Goal: Task Accomplishment & Management: Use online tool/utility

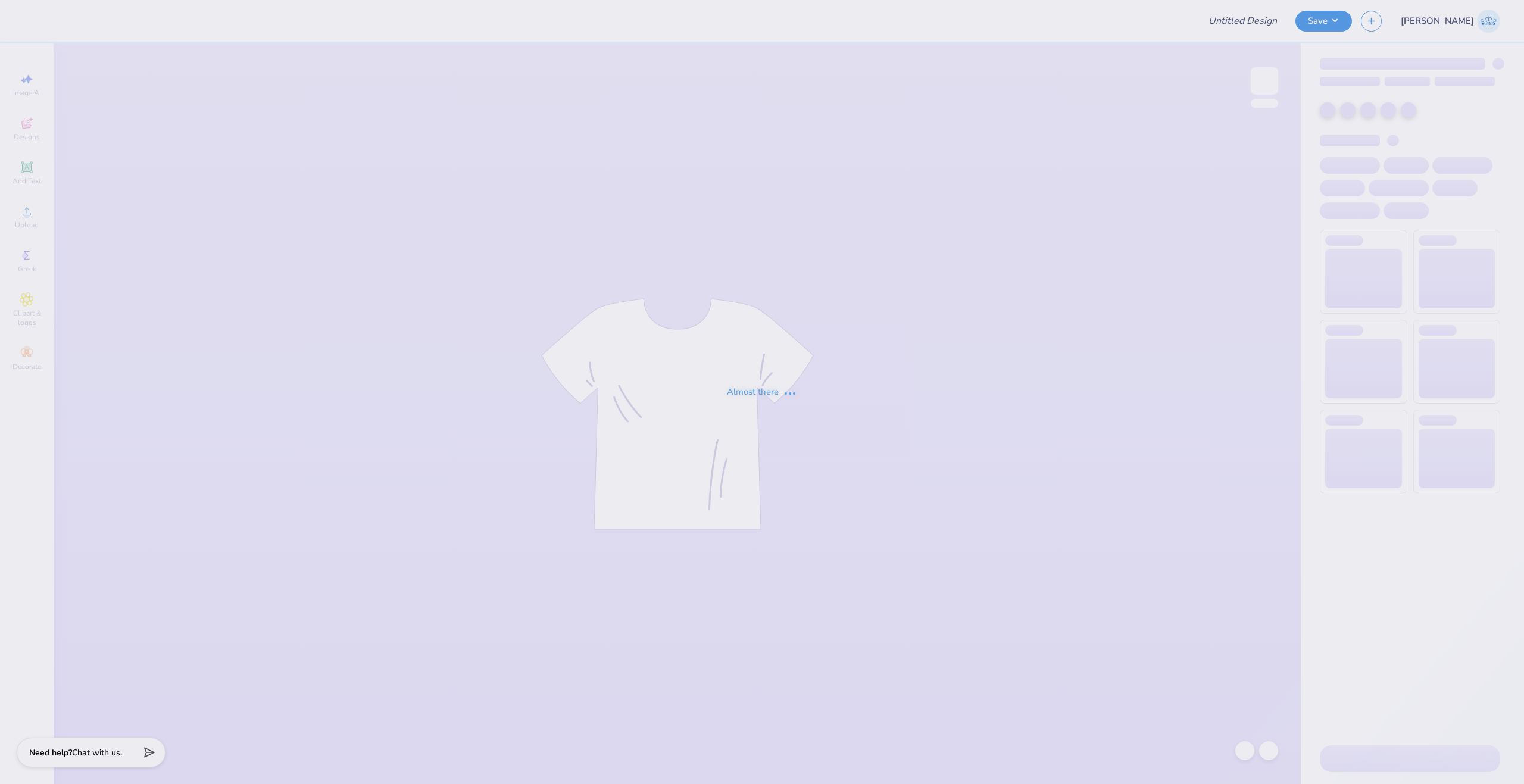
type input "KD fall pr shorts navy"
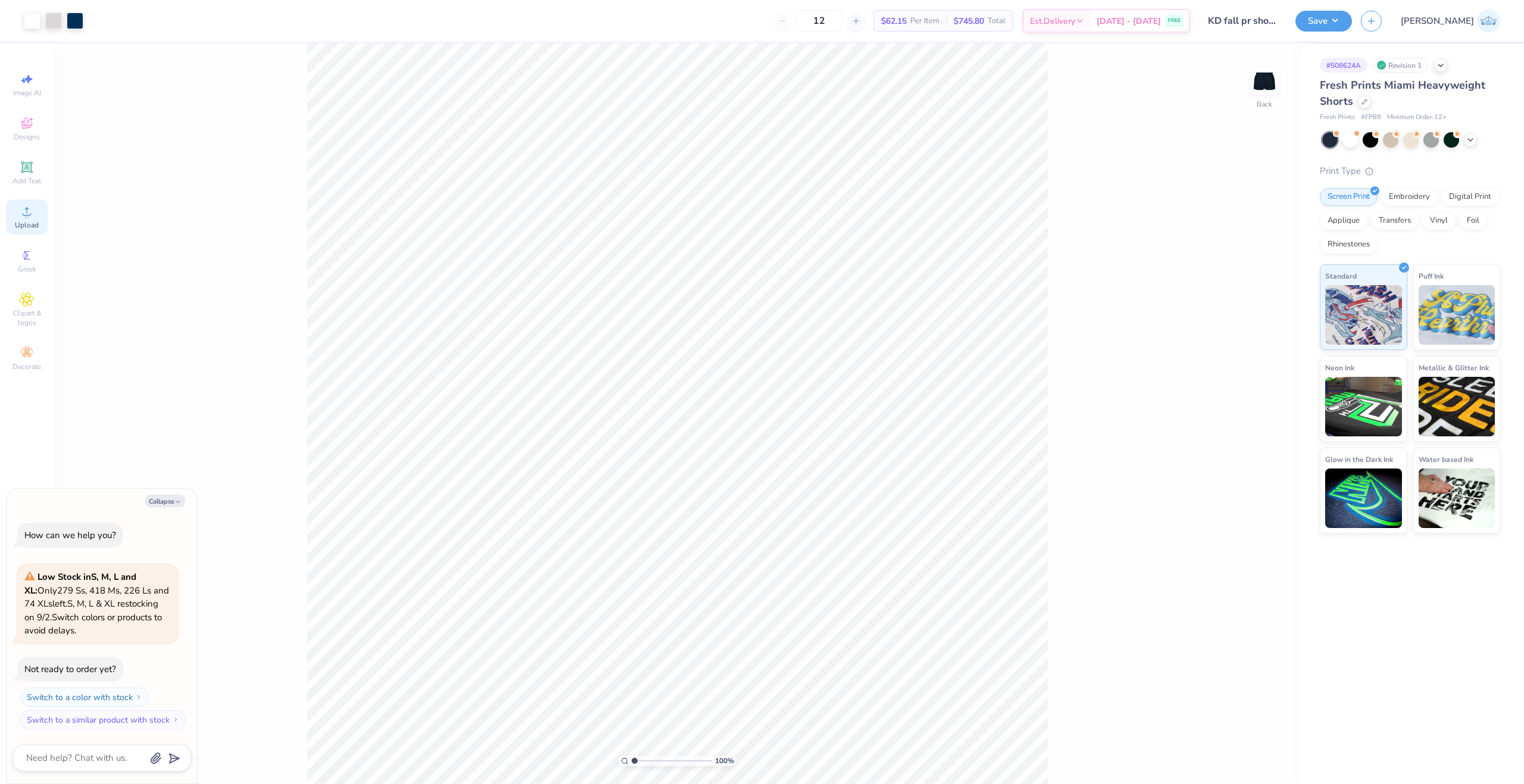
click at [25, 217] on circle at bounding box center [26, 215] width 7 height 7
type textarea "x"
click at [1253, 358] on input "7.27" at bounding box center [1257, 359] width 43 height 16
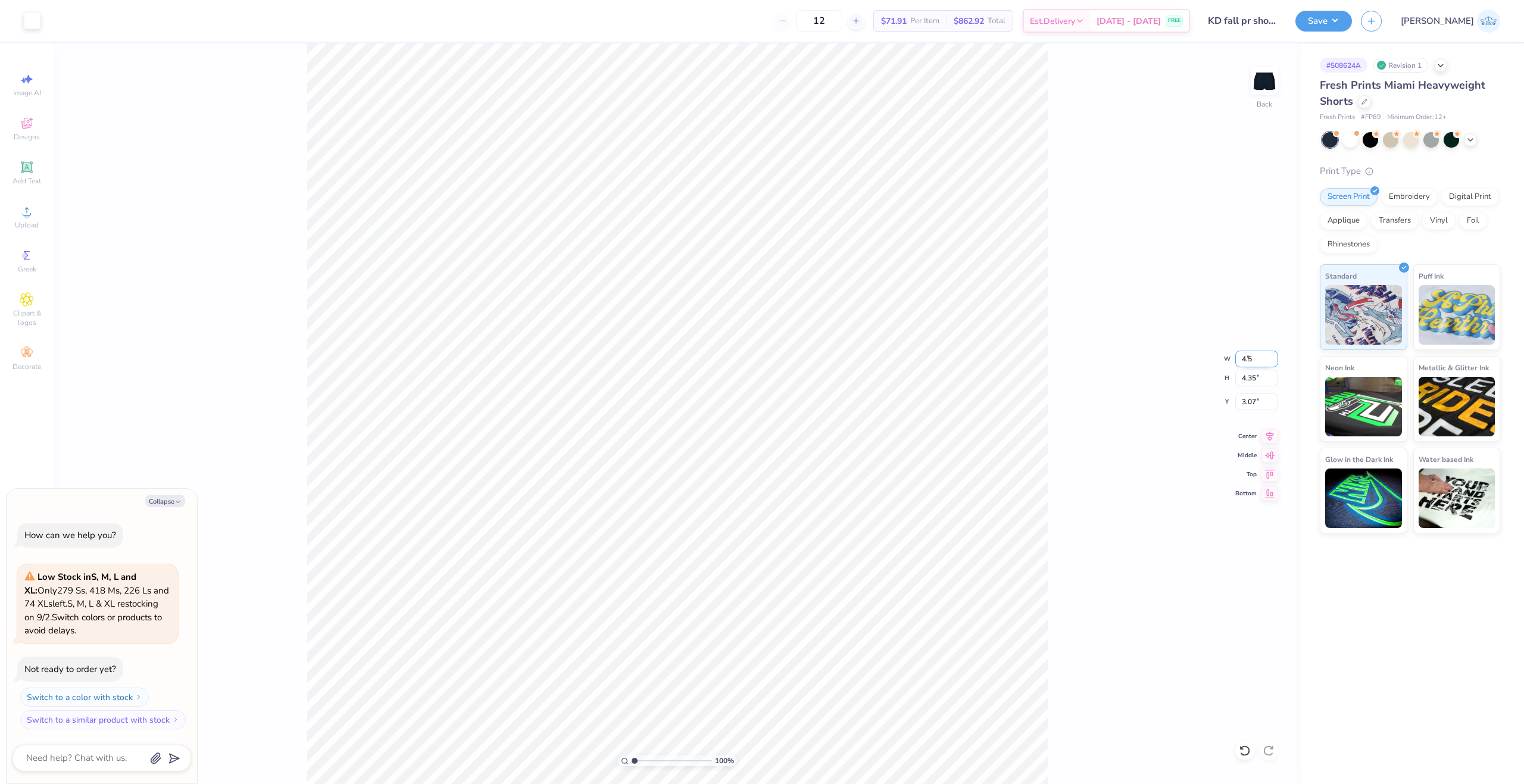
type input "4.50"
type textarea "x"
type input "2.69"
type input "3.90"
type textarea "x"
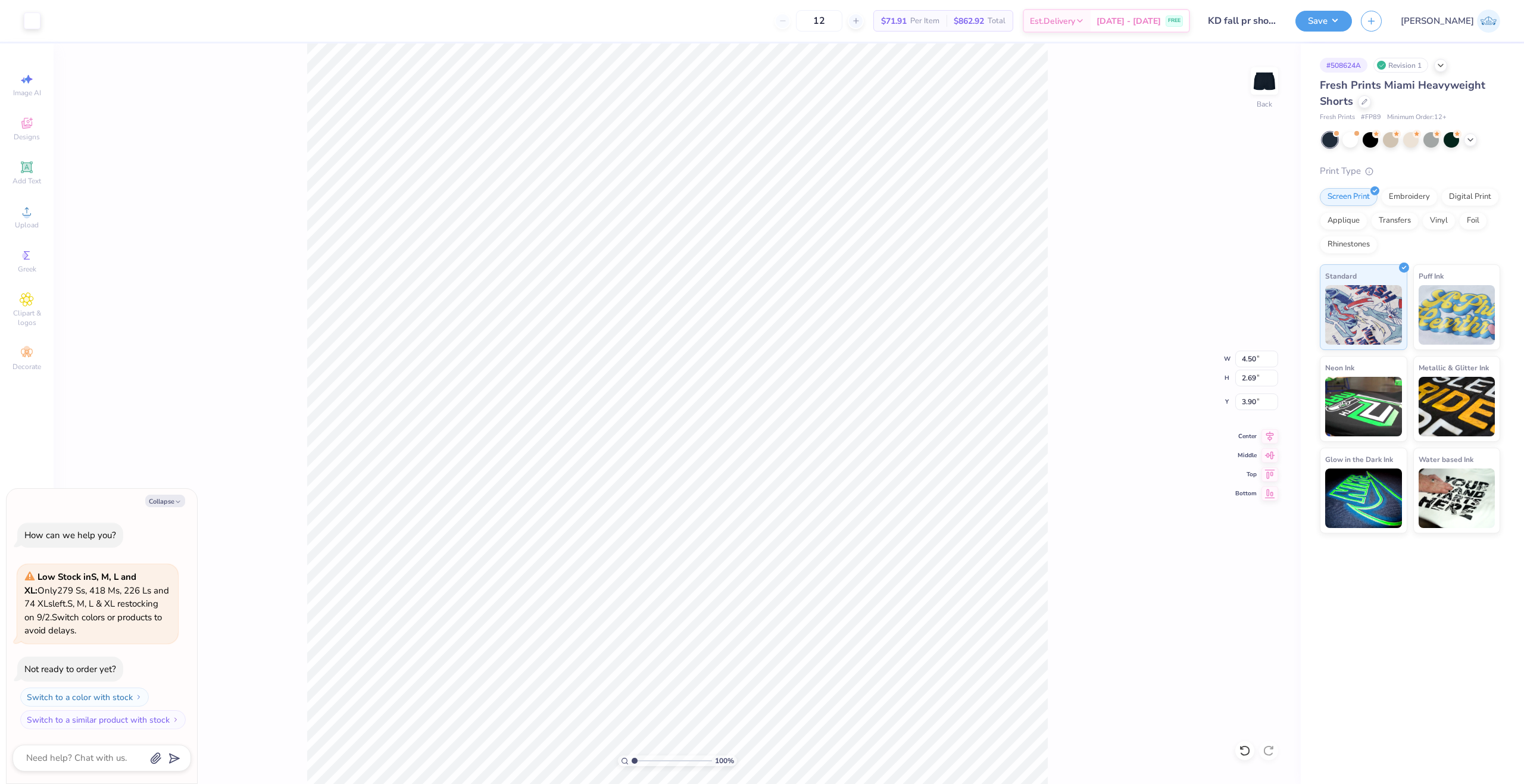
type input "3.81"
type textarea "x"
type input "4.27"
type input "2.85"
type input "6.75"
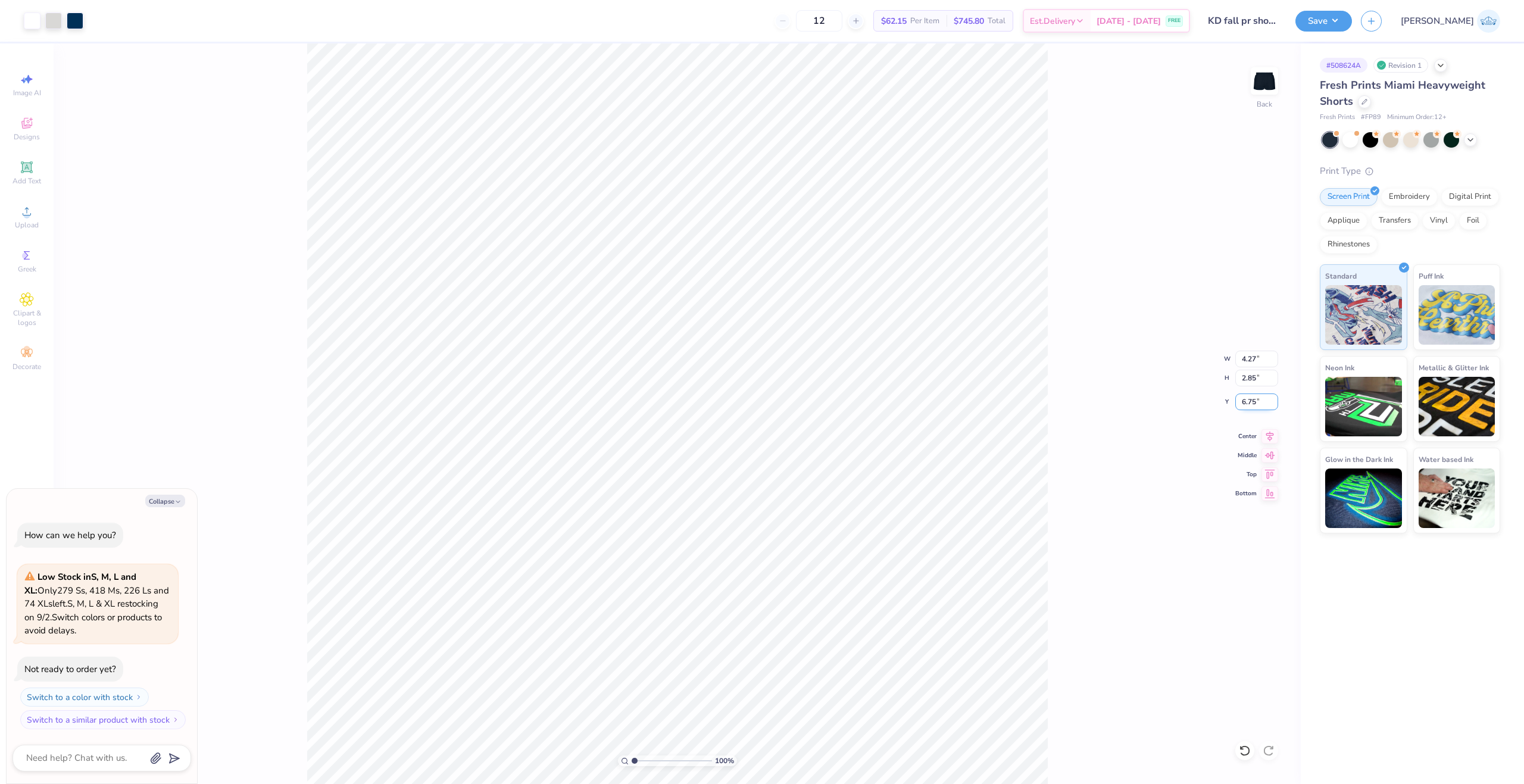
click at [1239, 404] on input "6.75" at bounding box center [1257, 401] width 43 height 16
click at [1090, 417] on div "100 % Back W 4.27 4.27 " H 2.85 2.85 " Y 6.75 6.75 " Center Middle Top Bottom" at bounding box center [677, 414] width 1247 height 741
click at [737, 464] on div "100 % Back" at bounding box center [677, 414] width 1247 height 741
click at [1237, 743] on div "100 % Back" at bounding box center [677, 414] width 1247 height 741
click at [1243, 748] on icon at bounding box center [1244, 750] width 12 height 12
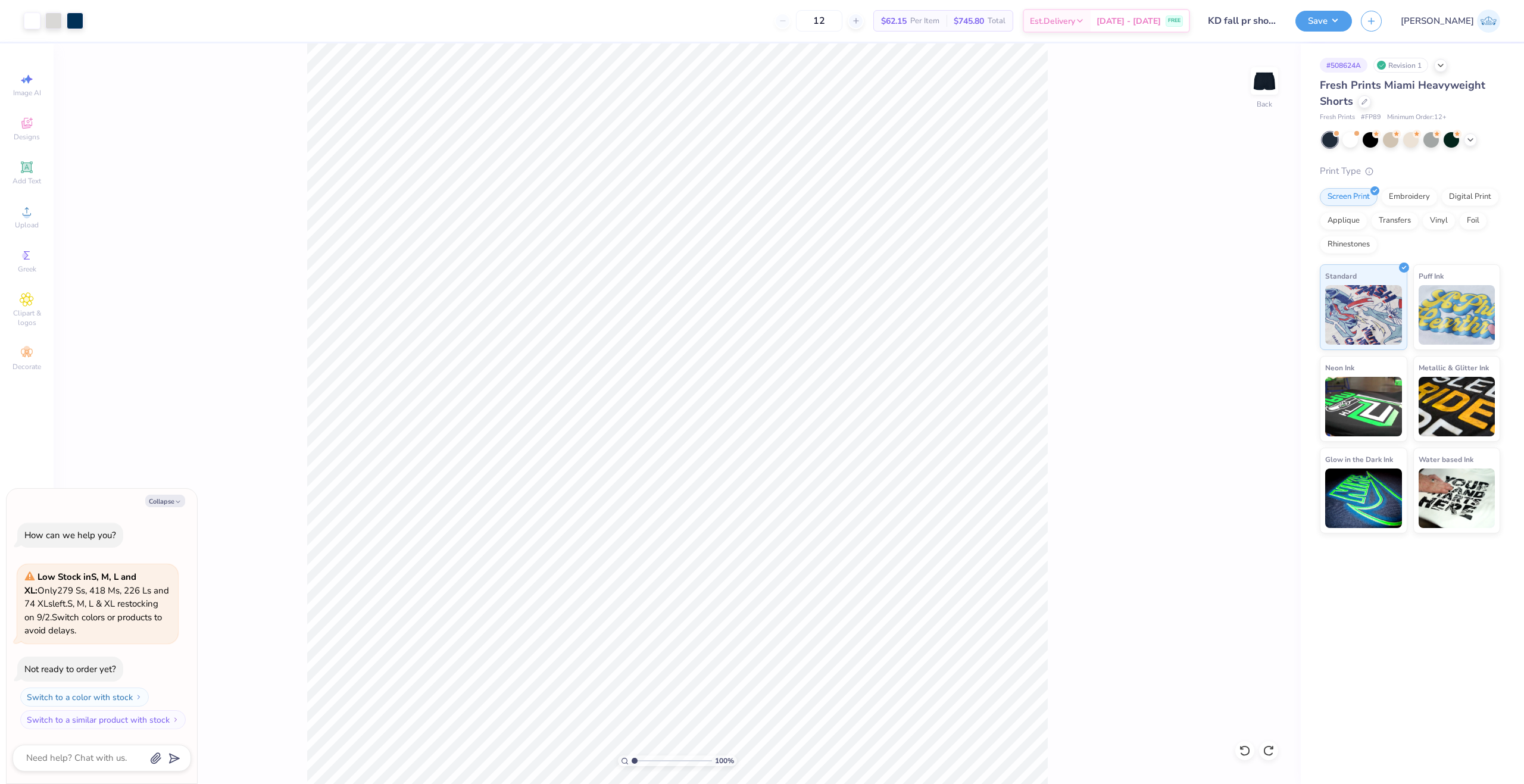
click at [724, 588] on div "100 % Back" at bounding box center [677, 414] width 1247 height 741
type textarea "x"
click at [1249, 407] on input "3.81" at bounding box center [1257, 401] width 43 height 16
paste input "6.75"
type input "6.75"
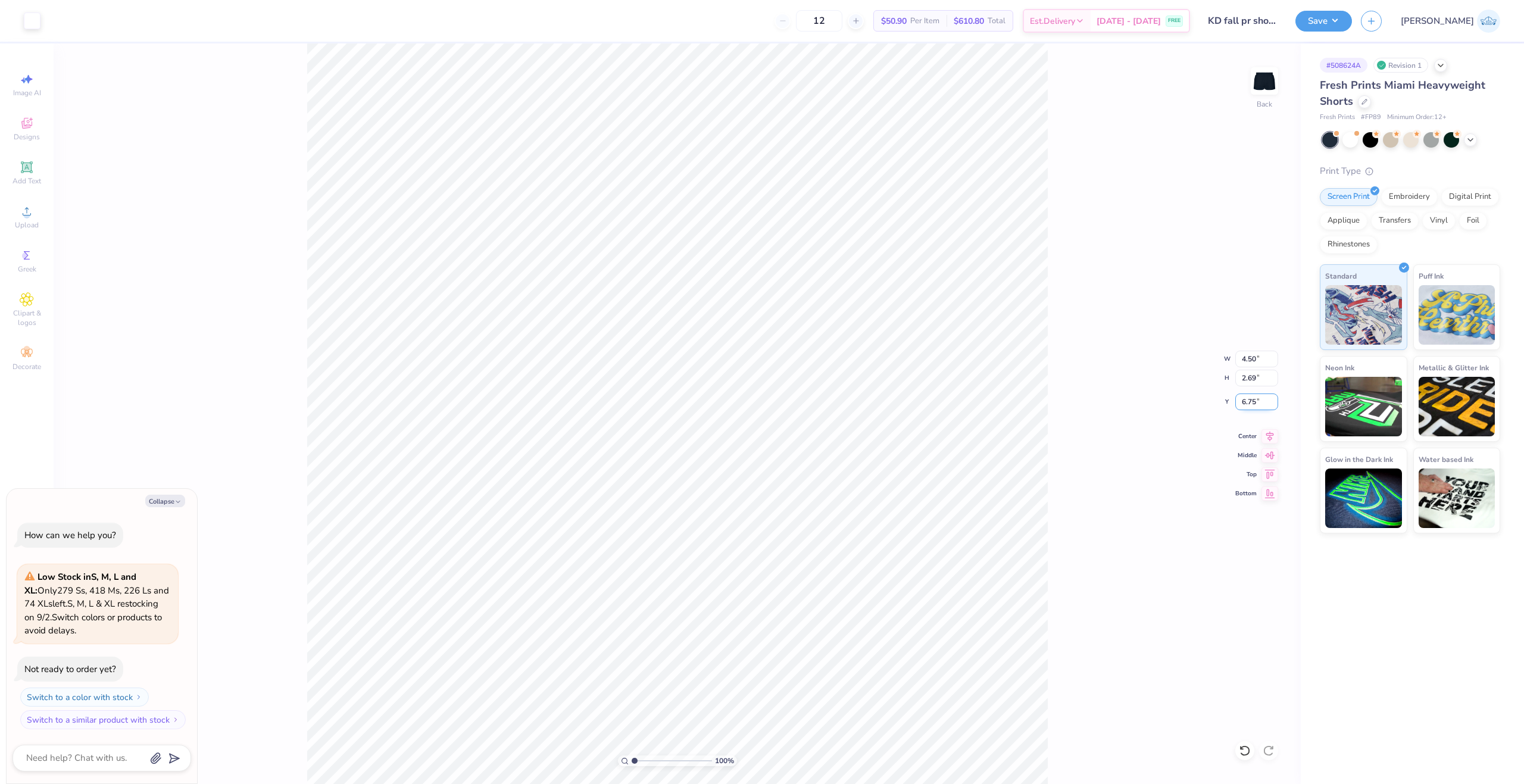
type textarea "x"
click at [1244, 405] on input "6.75" at bounding box center [1257, 401] width 43 height 16
type input "7"
type textarea "x"
type input "7.00"
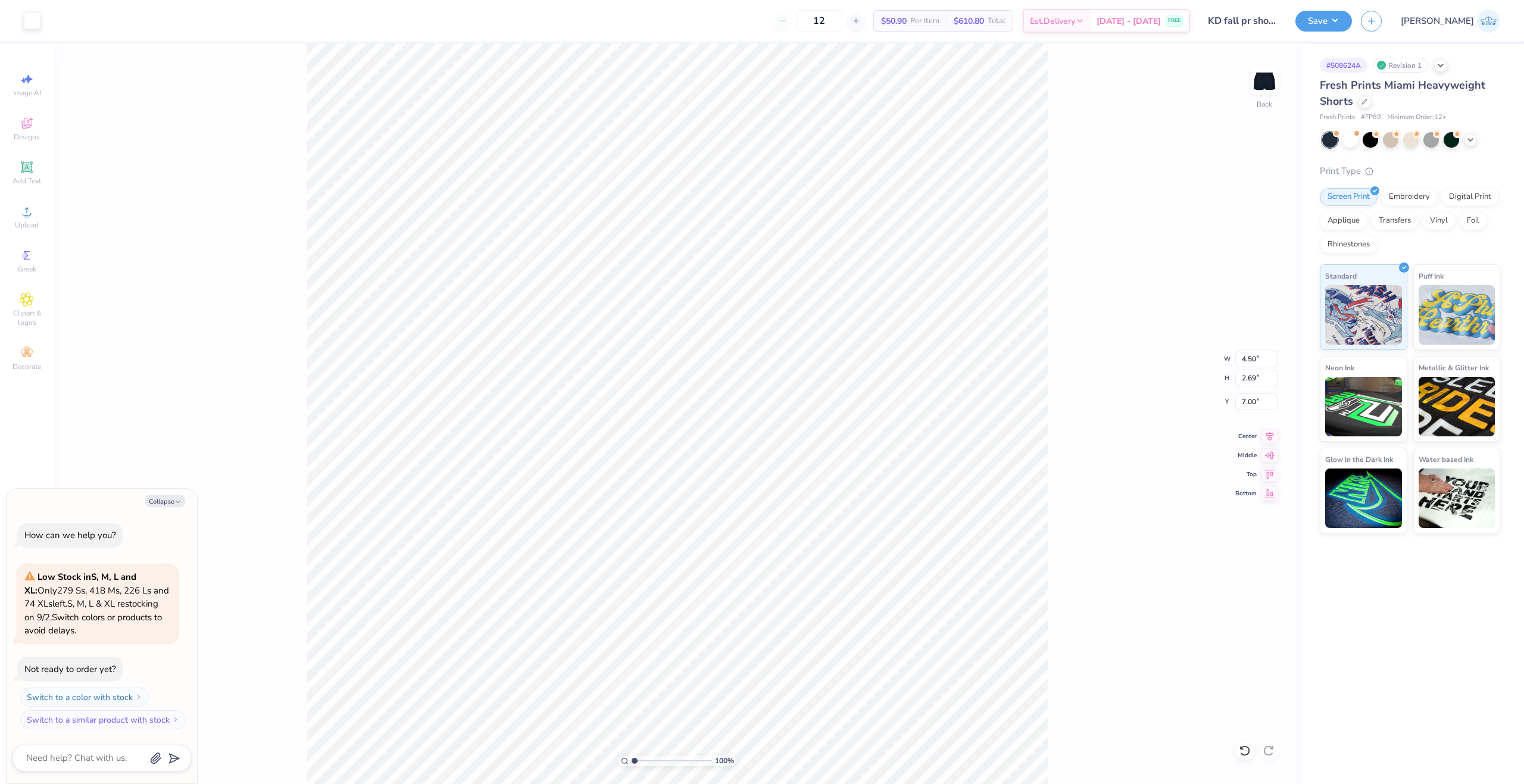
click at [1127, 390] on div "100 % Back W 4.50 4.50 " H 2.69 2.69 " Y 7.00 7.00 " Center Middle Top Bottom" at bounding box center [677, 414] width 1247 height 741
click at [1261, 390] on div "100 % Back W 4.50 4.50 " H 2.69 2.69 " Y 7.00 7.00 " Center Middle Top Bottom" at bounding box center [677, 414] width 1247 height 741
click at [1240, 400] on div "100 % Back W 4.50 H 2.69 Y 7.00 Center Middle Top Bottom" at bounding box center [677, 414] width 1247 height 741
click at [717, 746] on div "100 % Back" at bounding box center [677, 414] width 1247 height 741
click at [1244, 751] on icon at bounding box center [1244, 750] width 12 height 12
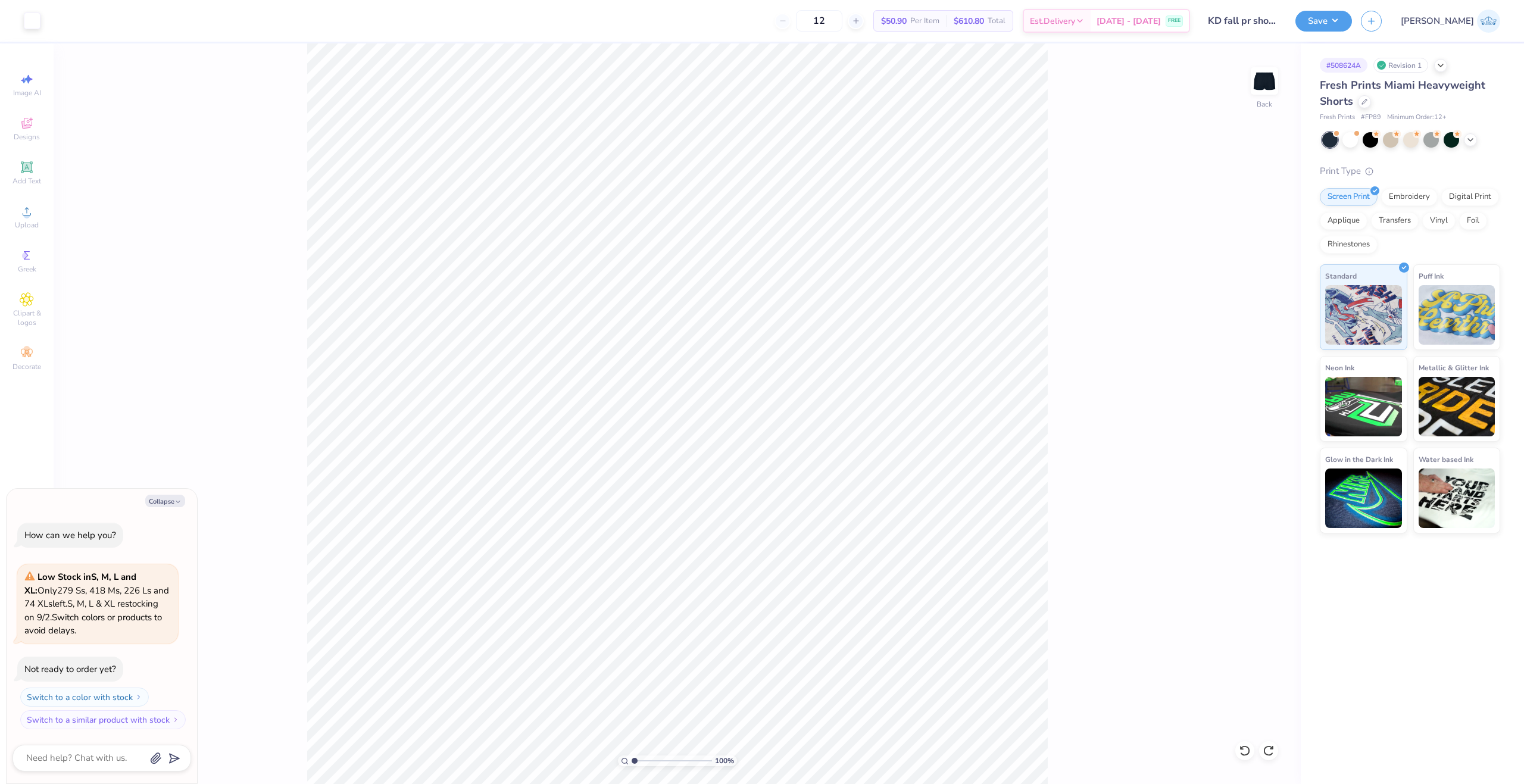
click at [752, 654] on div "100 % Back" at bounding box center [677, 414] width 1247 height 741
click at [1235, 398] on div "100 % Back W 4.50 4.50 " H 2.69 2.69 " Y 6.75 6.75 " Center Middle Top Bottom" at bounding box center [677, 414] width 1247 height 741
click at [715, 671] on div "100 % Back" at bounding box center [677, 414] width 1247 height 741
type textarea "x"
click at [1243, 401] on input "6.75" at bounding box center [1257, 401] width 43 height 16
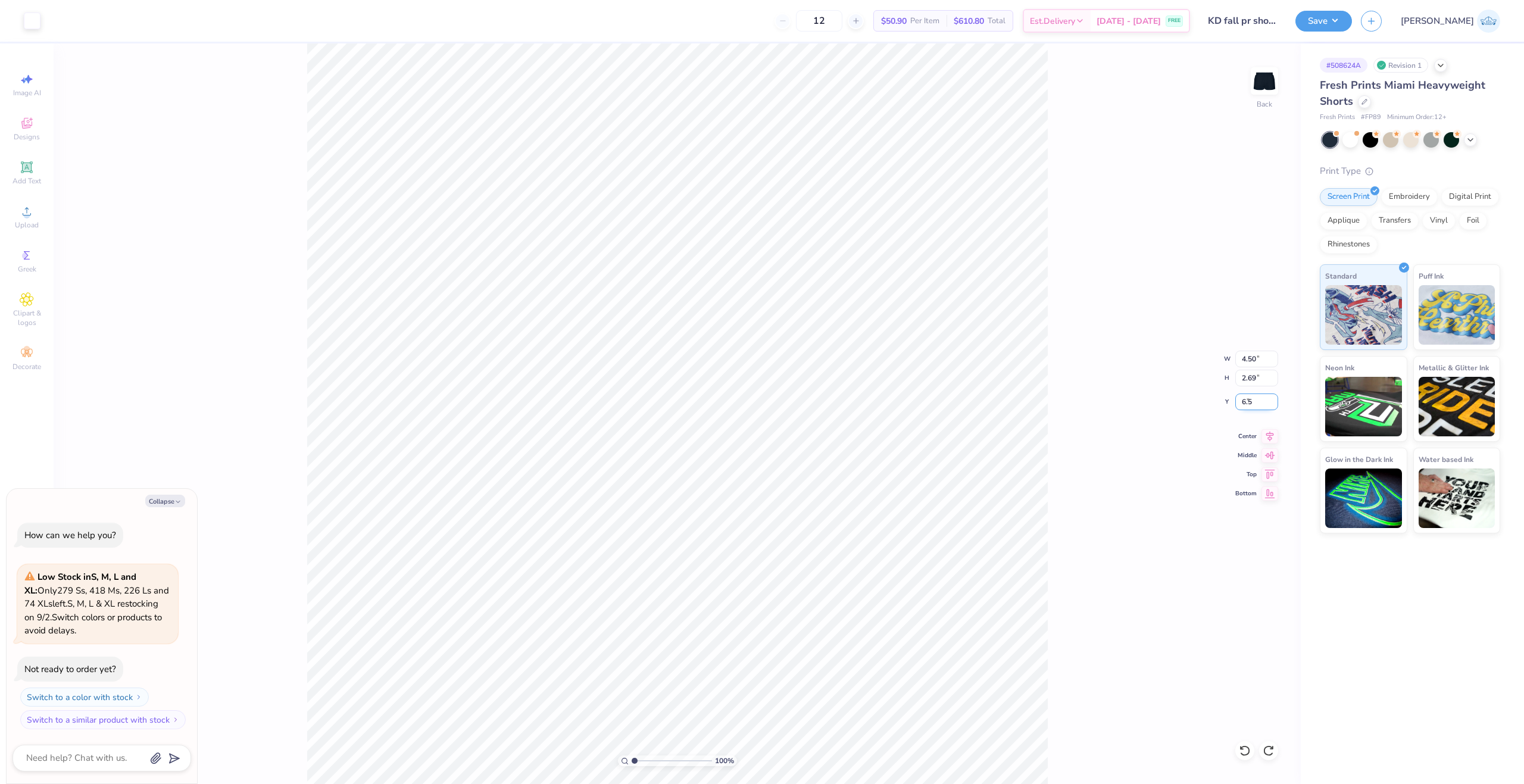
type input "6.5"
type textarea "x"
type input "6.50"
click at [1187, 364] on div "100 % Back W 4.50 4.50 " H 2.69 2.69 " Y 6.50 6.50 " Center Middle Top Bottom" at bounding box center [677, 414] width 1247 height 741
click at [1352, 27] on button "Save" at bounding box center [1323, 19] width 56 height 20
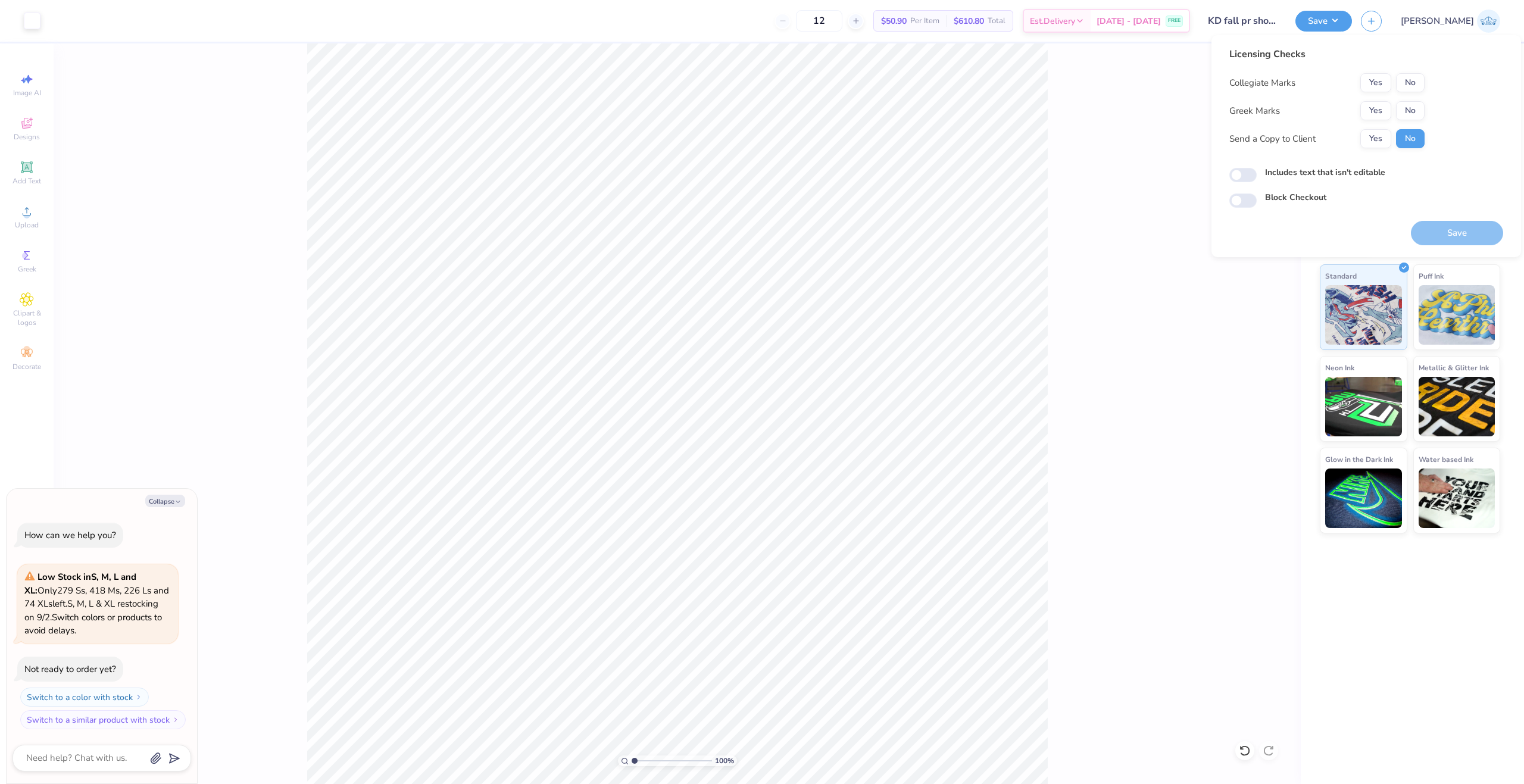
click at [1414, 72] on div "Licensing Checks Collegiate Marks Yes No Greek Marks Yes No Send a Copy to Clie…" at bounding box center [1327, 102] width 195 height 110
click at [1414, 82] on button "No" at bounding box center [1410, 83] width 29 height 19
click at [1391, 102] on div "Yes No" at bounding box center [1392, 110] width 65 height 19
click at [1383, 110] on button "Yes" at bounding box center [1376, 110] width 31 height 19
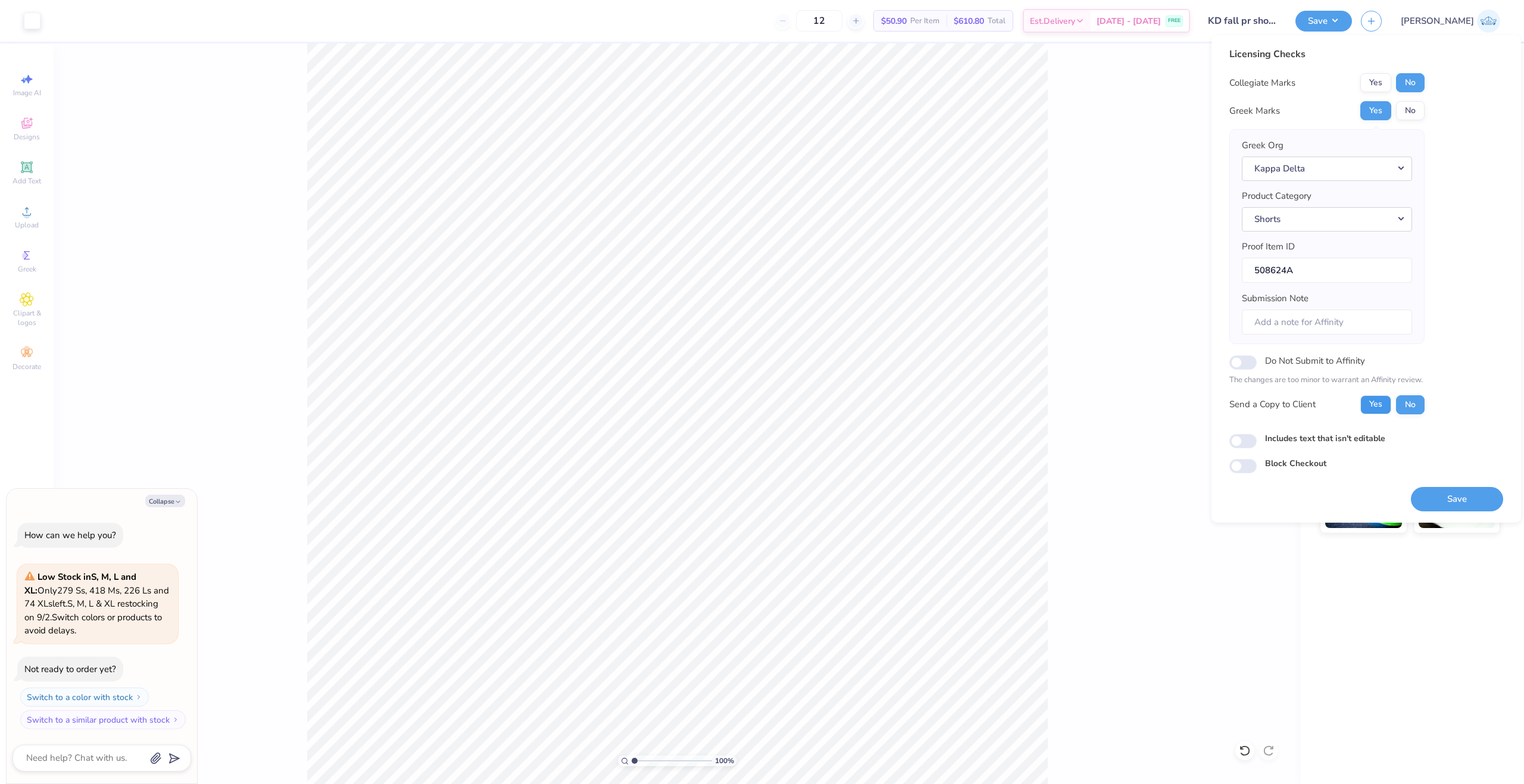
click at [1374, 400] on button "Yes" at bounding box center [1376, 404] width 31 height 19
type textarea "x"
click at [1255, 446] on div "Includes text that isn't editable" at bounding box center [1366, 441] width 274 height 16
click at [1250, 442] on input "Includes text that isn't editable" at bounding box center [1243, 441] width 27 height 14
checkbox input "true"
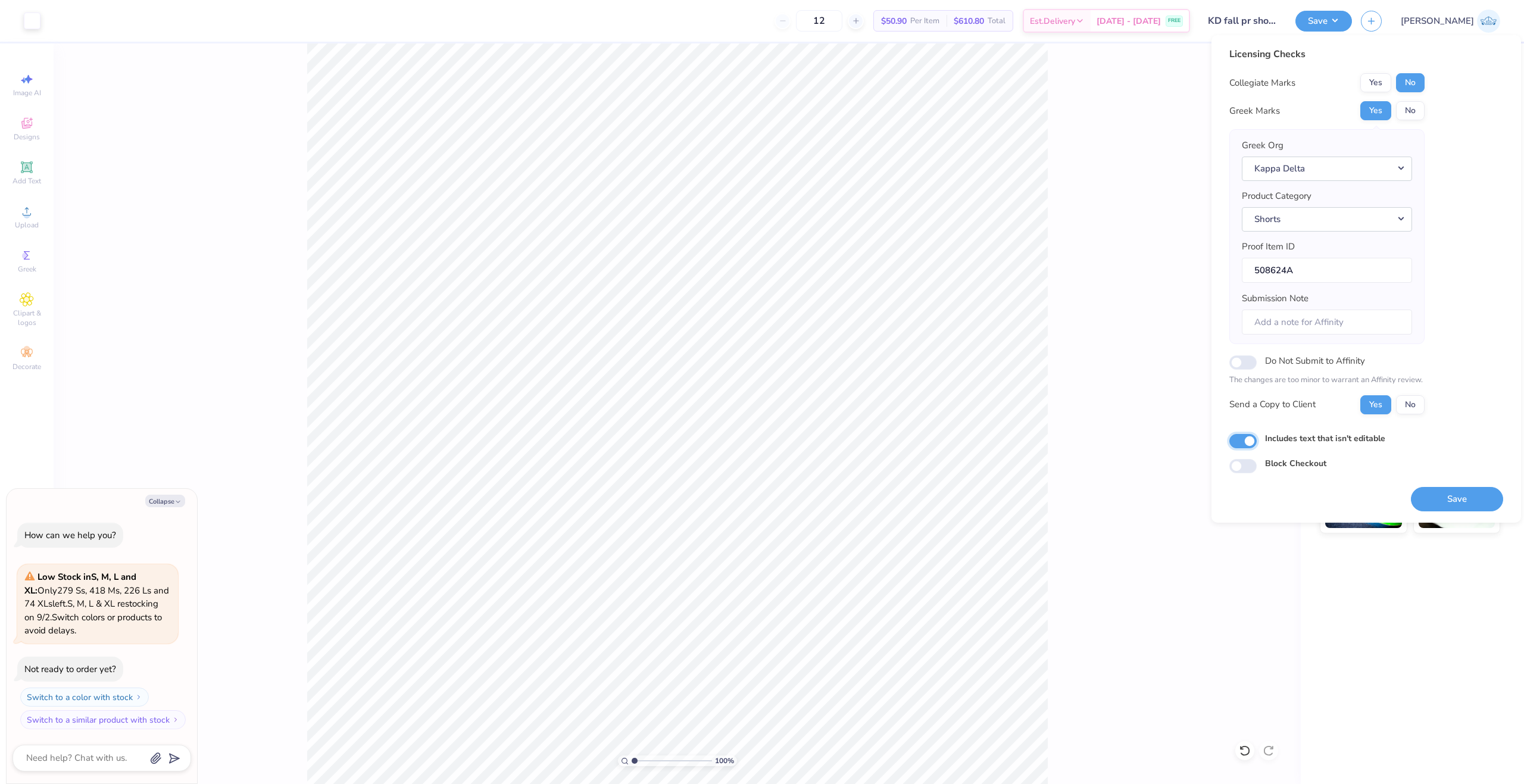
type textarea "x"
click at [1430, 500] on button "Save" at bounding box center [1457, 500] width 92 height 25
type input "1"
drag, startPoint x: 654, startPoint y: 764, endPoint x: 633, endPoint y: 764, distance: 21.0
click at [633, 764] on input "range" at bounding box center [672, 760] width 80 height 11
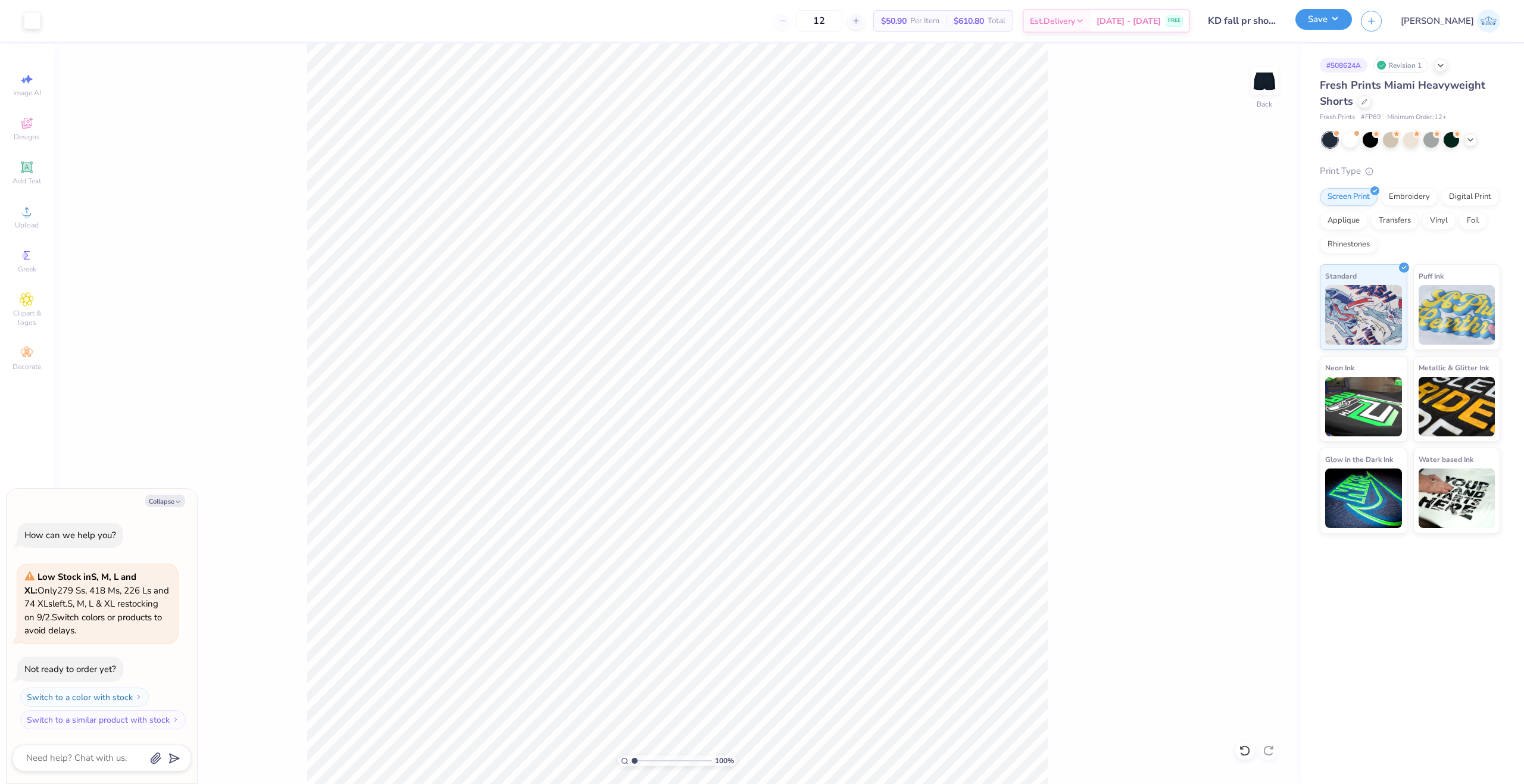
click at [1352, 15] on button "Save" at bounding box center [1323, 19] width 56 height 20
click at [1352, 25] on button "Save" at bounding box center [1323, 19] width 56 height 20
click at [32, 222] on span "Upload" at bounding box center [26, 225] width 24 height 10
click at [1239, 752] on div at bounding box center [1244, 750] width 19 height 19
click at [25, 222] on span "Upload" at bounding box center [26, 225] width 24 height 10
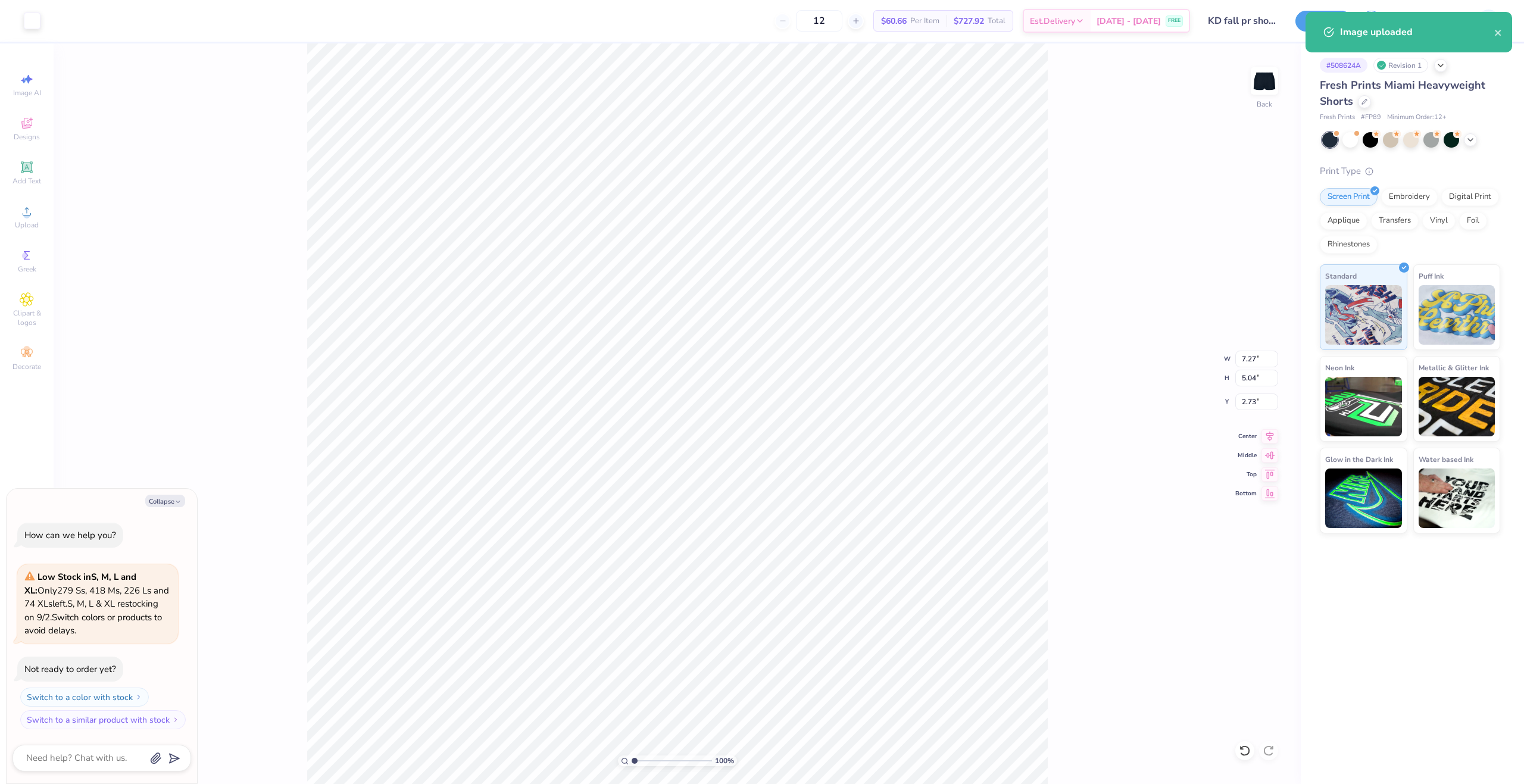
type textarea "x"
type input "4.72"
type input "3.27"
type textarea "x"
type input "2.54"
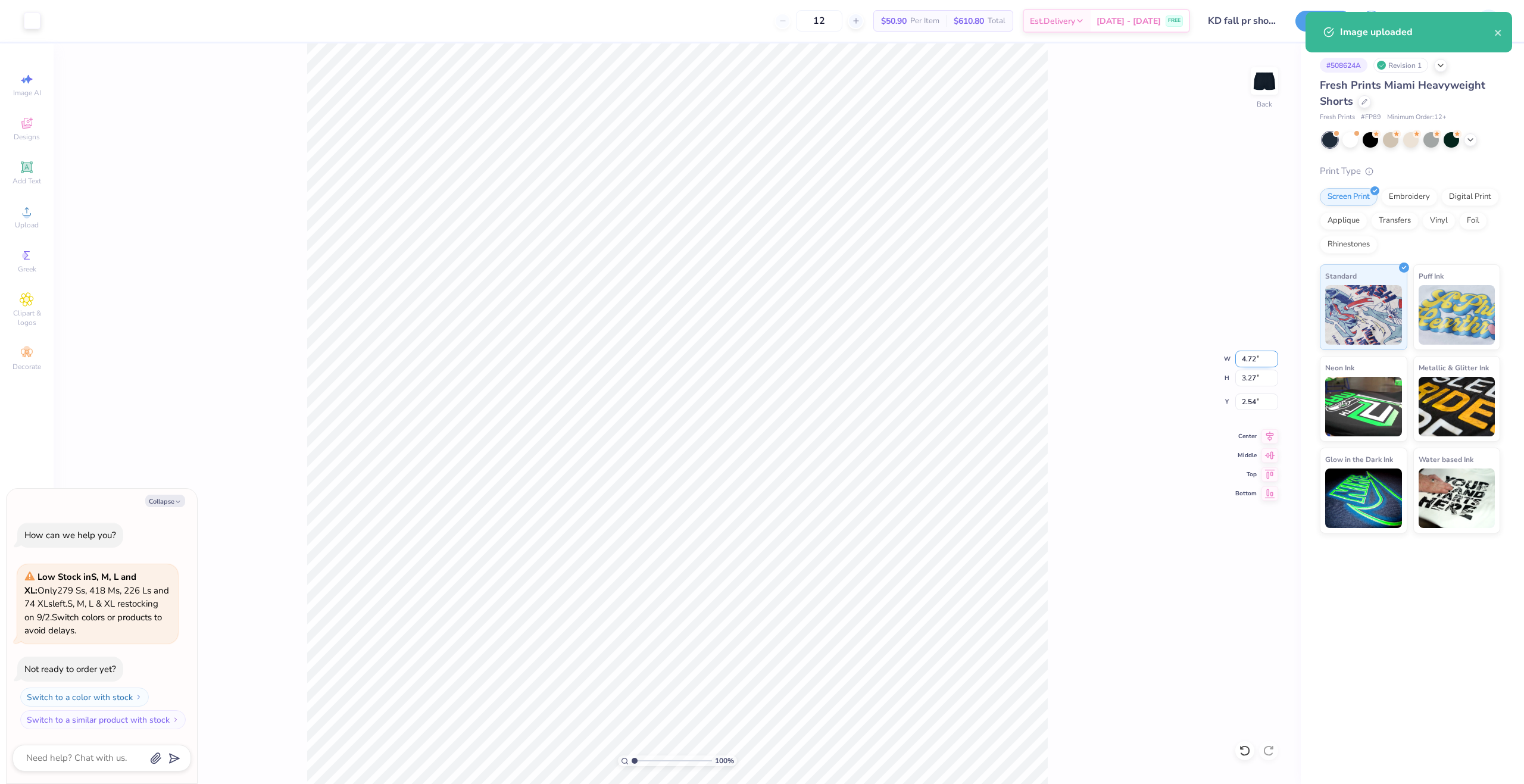
click at [1248, 359] on input "4.72" at bounding box center [1257, 359] width 43 height 16
type input "5"
type input "4.5"
type textarea "x"
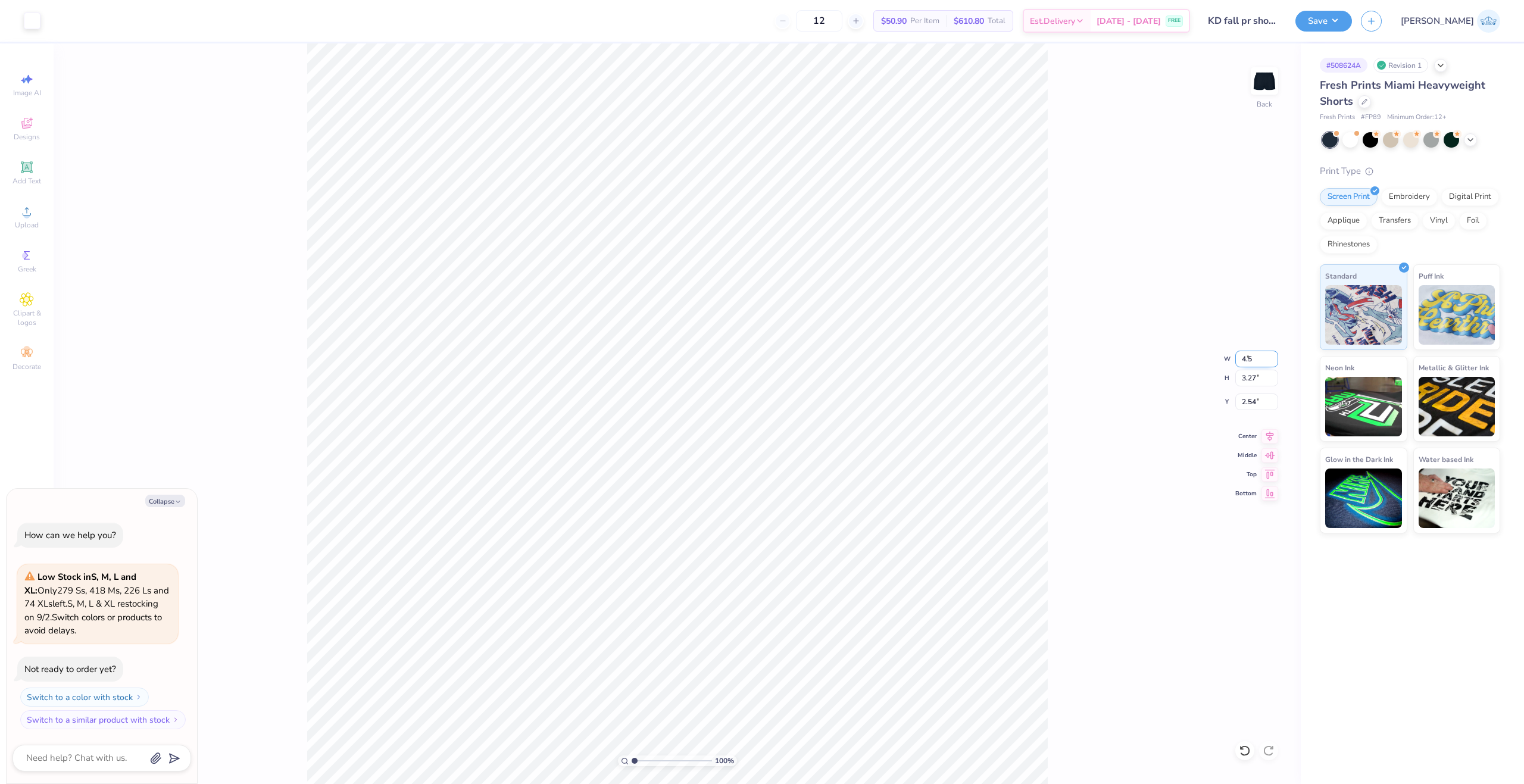
type input "4.50"
type input "3.12"
type input "2.61"
type textarea "x"
type input "3.61"
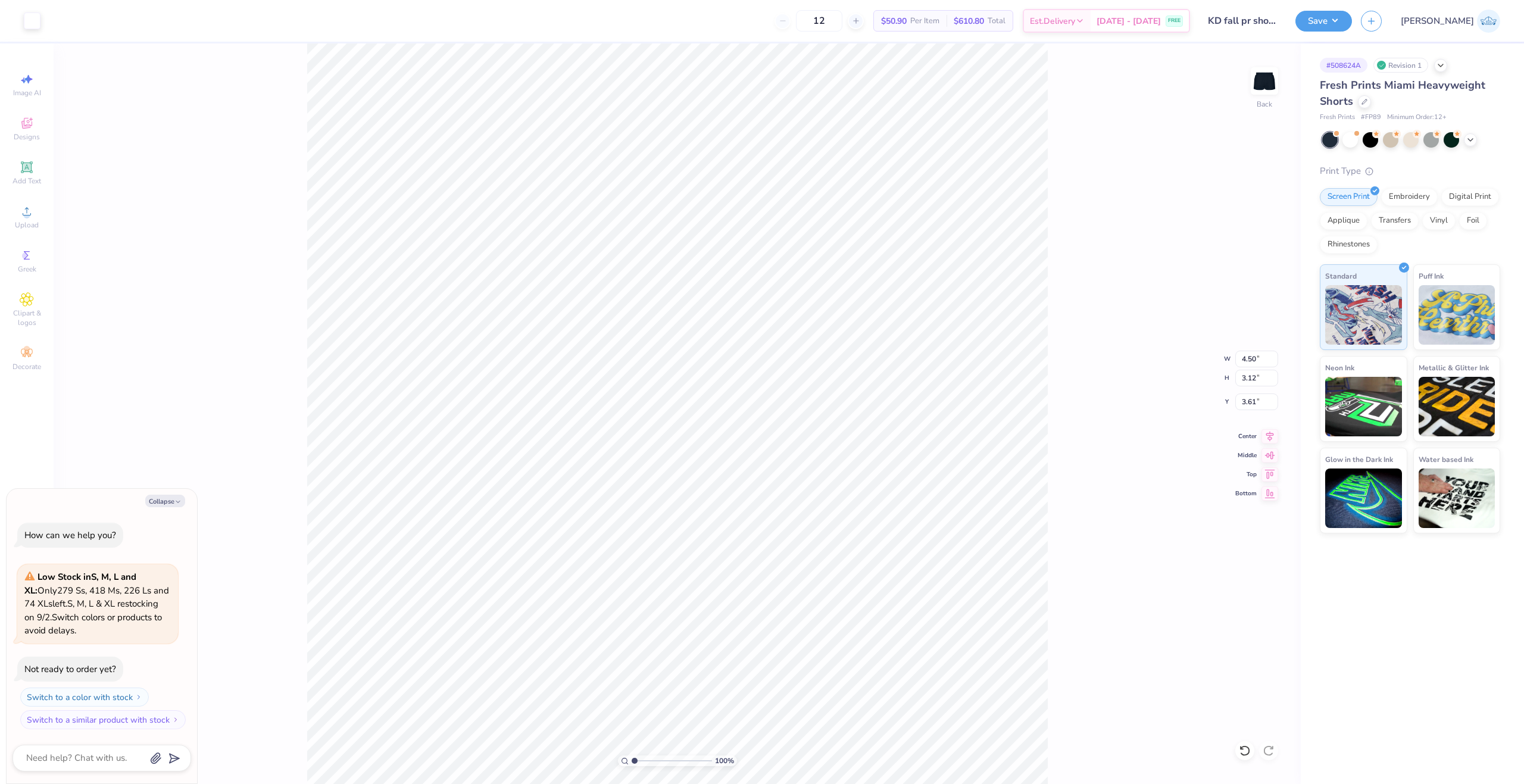
type textarea "x"
type input "3.59"
type textarea "x"
type input "2.69"
type input "6.50"
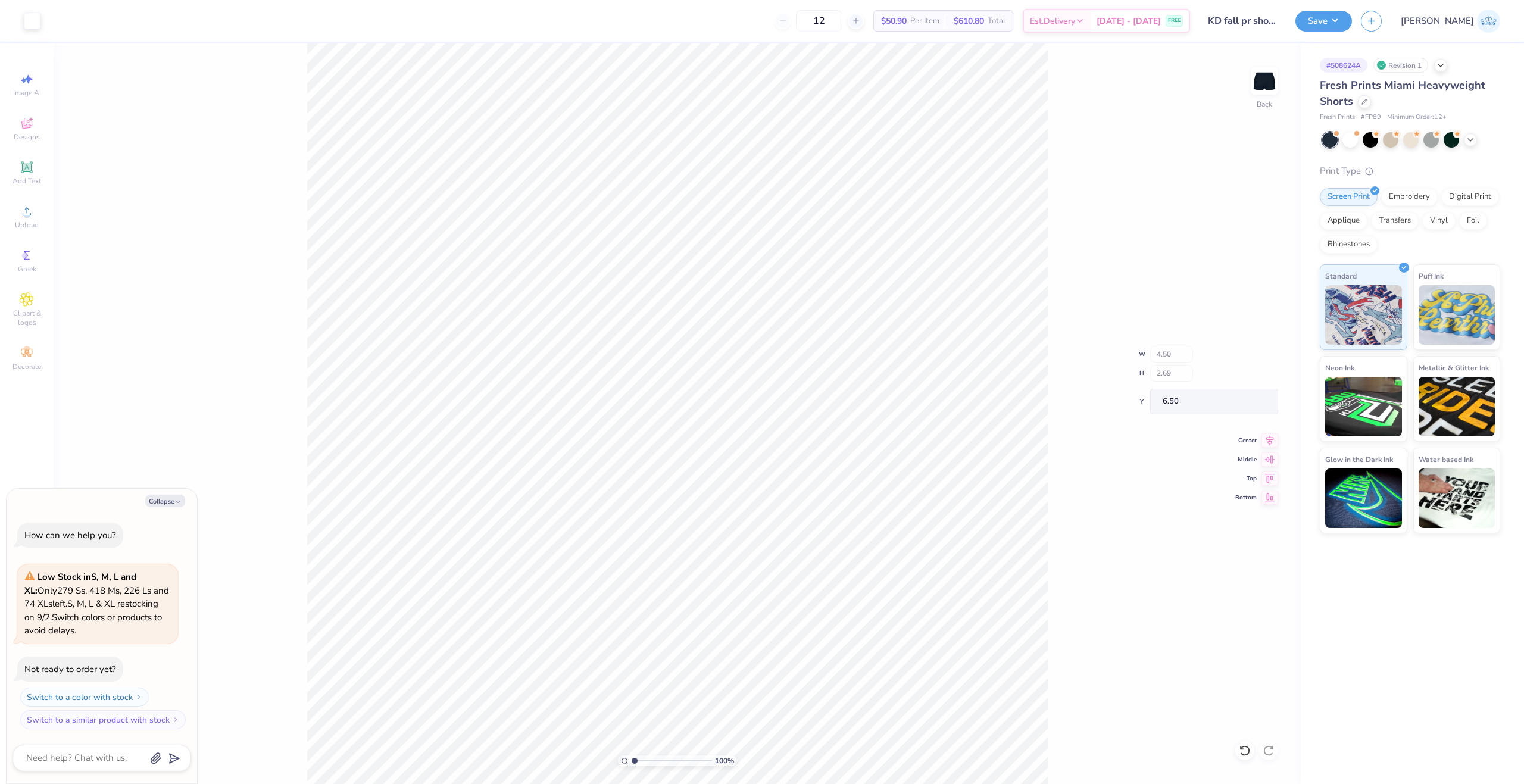
type textarea "x"
click at [1253, 402] on input "3.59" at bounding box center [1257, 401] width 43 height 16
type input "6.5"
type textarea "x"
type input "6.50"
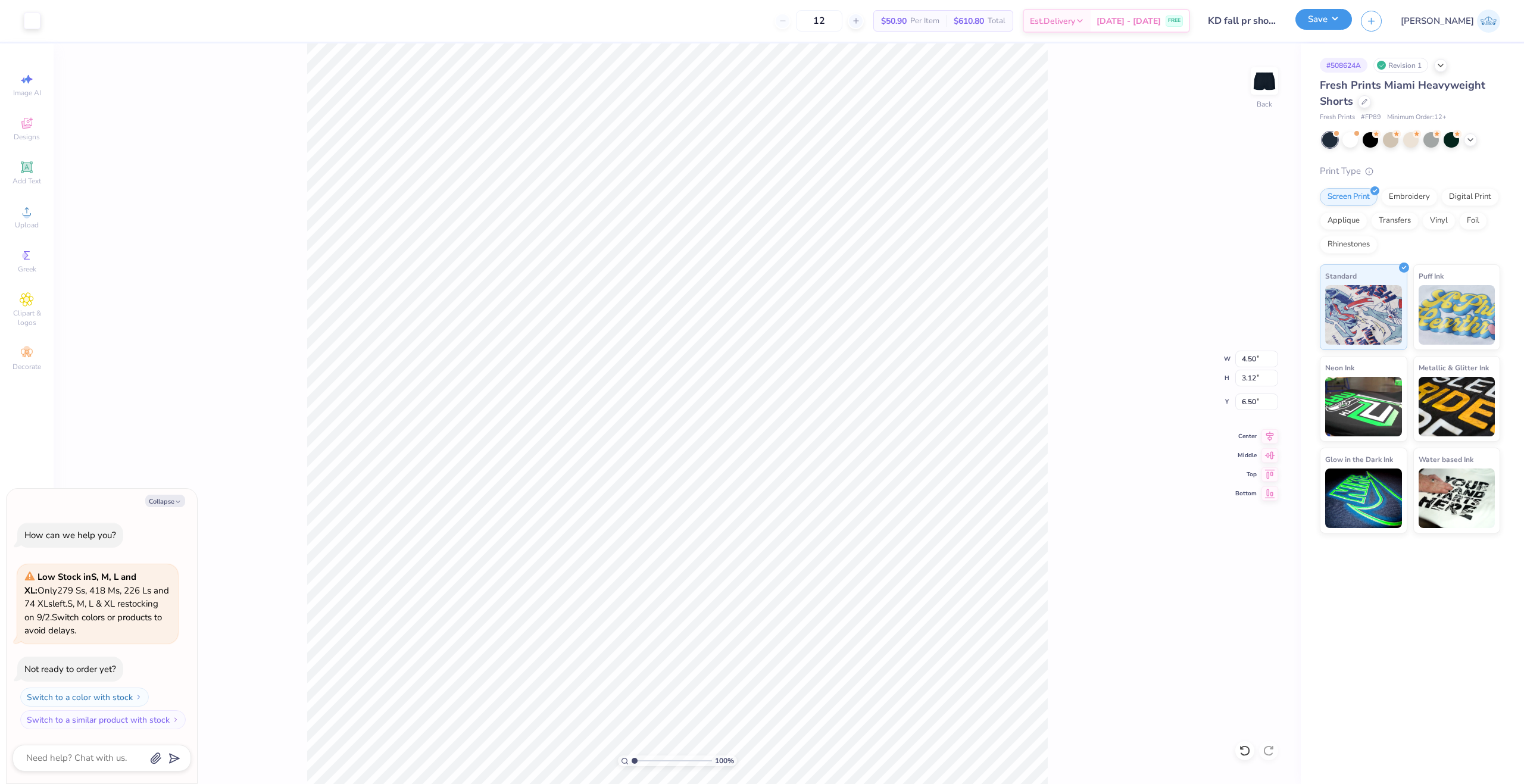
click at [1352, 27] on button "Save" at bounding box center [1323, 19] width 56 height 20
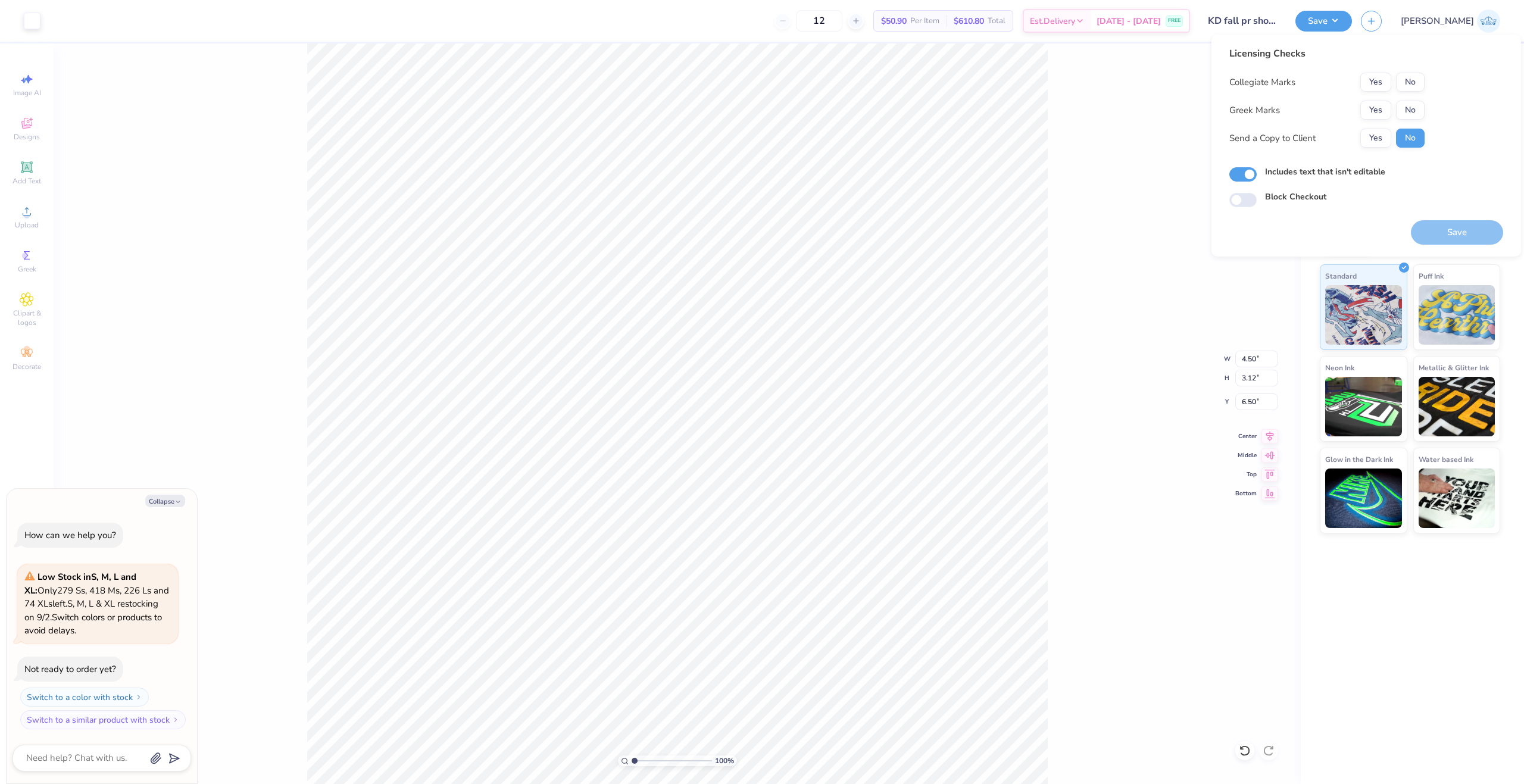
click at [1424, 92] on div "Collegiate Marks Yes No Greek Marks Yes No Send a Copy to Client Yes No" at bounding box center [1327, 110] width 195 height 75
click at [1419, 89] on button "No" at bounding box center [1410, 82] width 29 height 19
click at [1369, 118] on button "Yes" at bounding box center [1376, 110] width 31 height 19
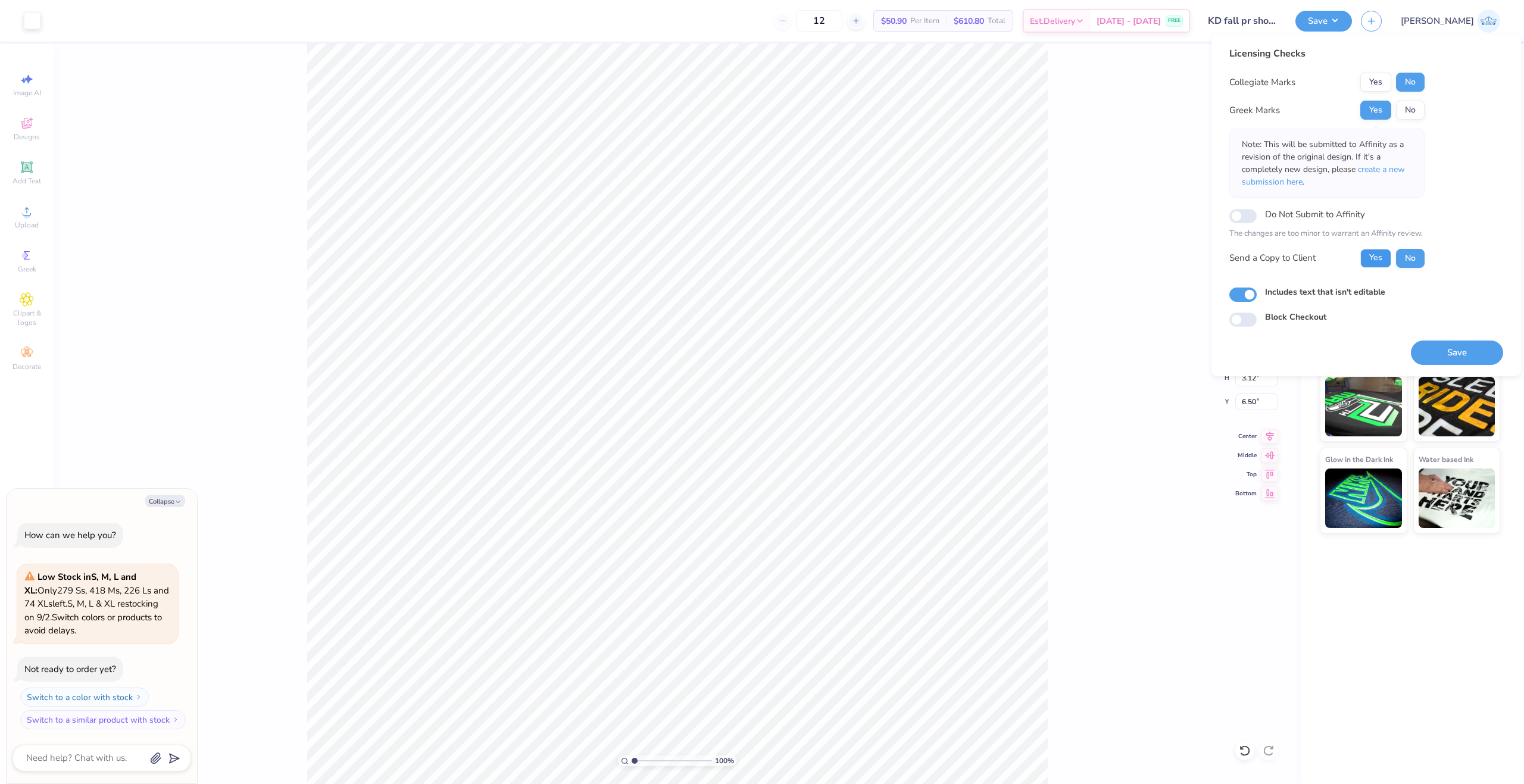
click at [1387, 259] on button "Yes" at bounding box center [1376, 258] width 31 height 19
click at [1455, 356] on button "Save" at bounding box center [1457, 352] width 92 height 25
type textarea "x"
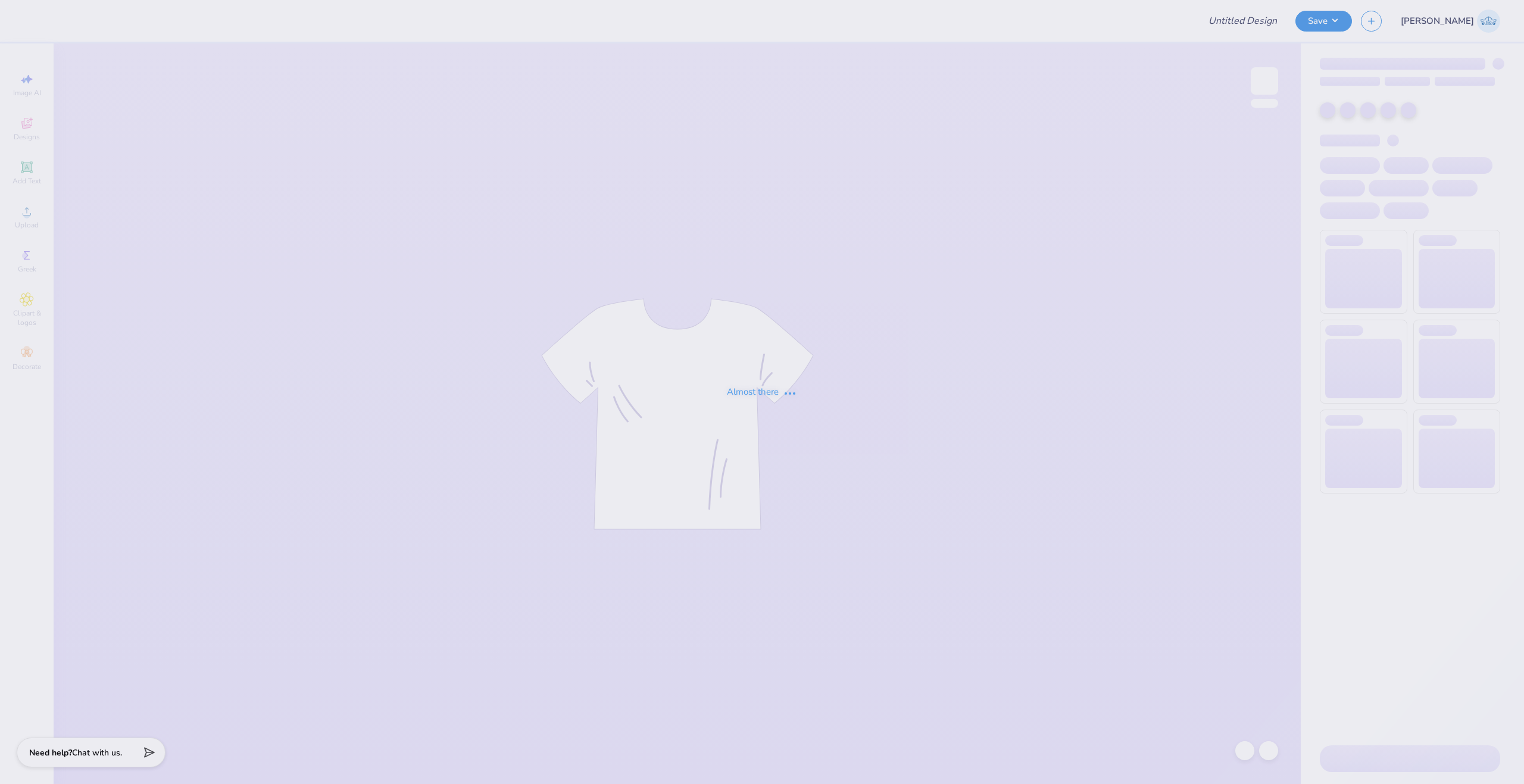
type input "SAE Fall Rush"
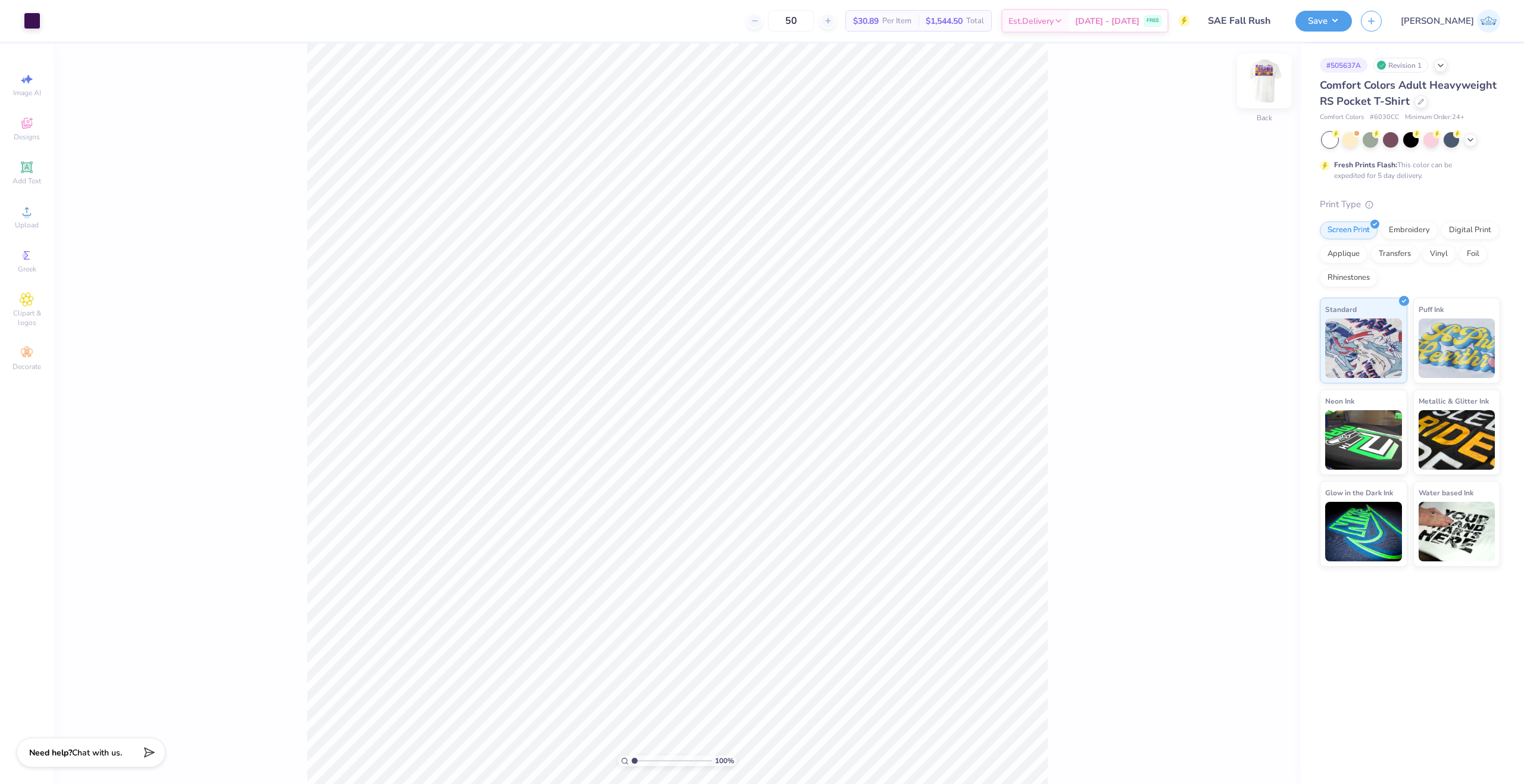
click at [1259, 82] on img at bounding box center [1264, 81] width 47 height 47
click at [31, 218] on icon at bounding box center [26, 211] width 14 height 14
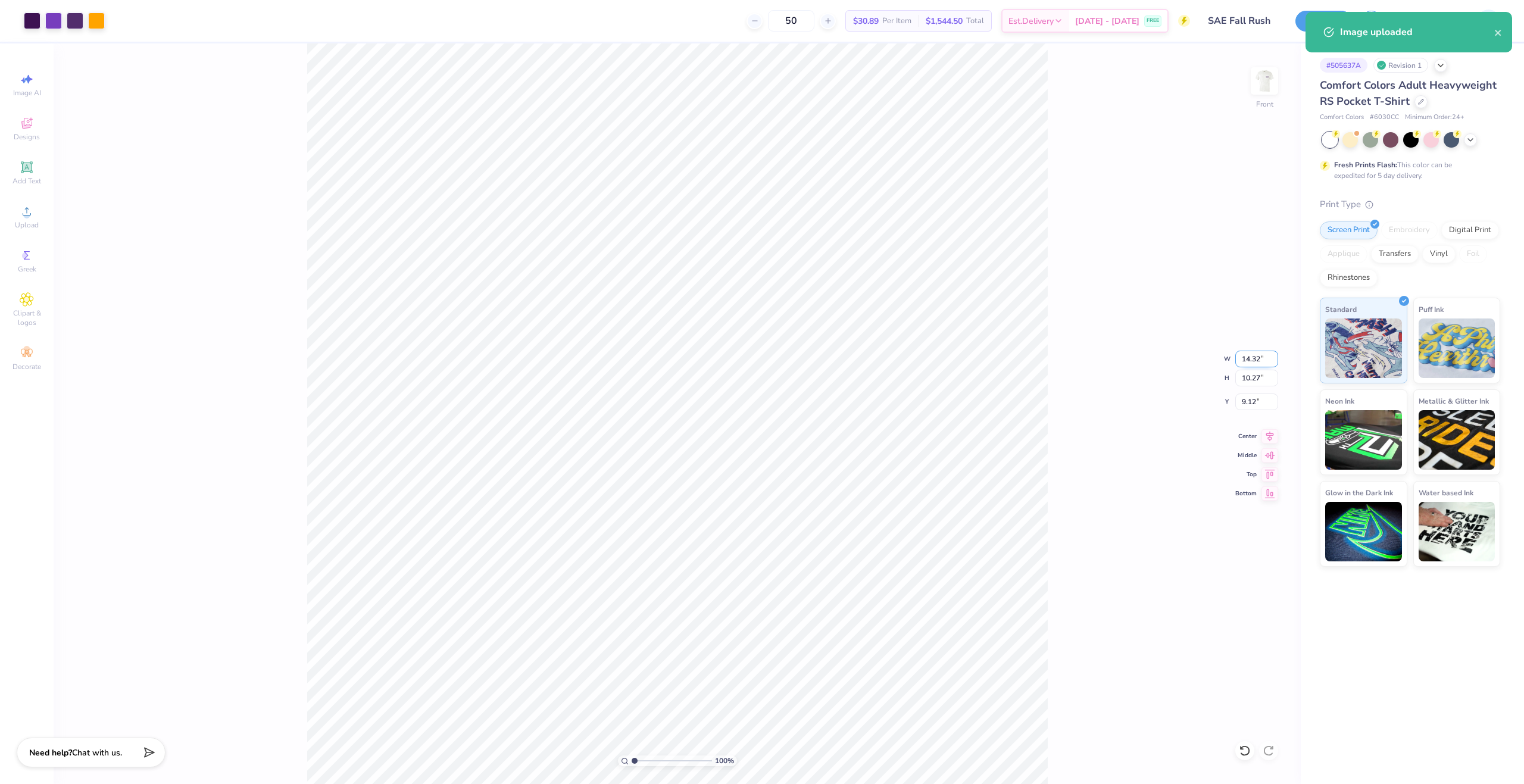
click at [1248, 361] on input "14.32" at bounding box center [1257, 359] width 43 height 16
type input "12.00"
type input "8.60"
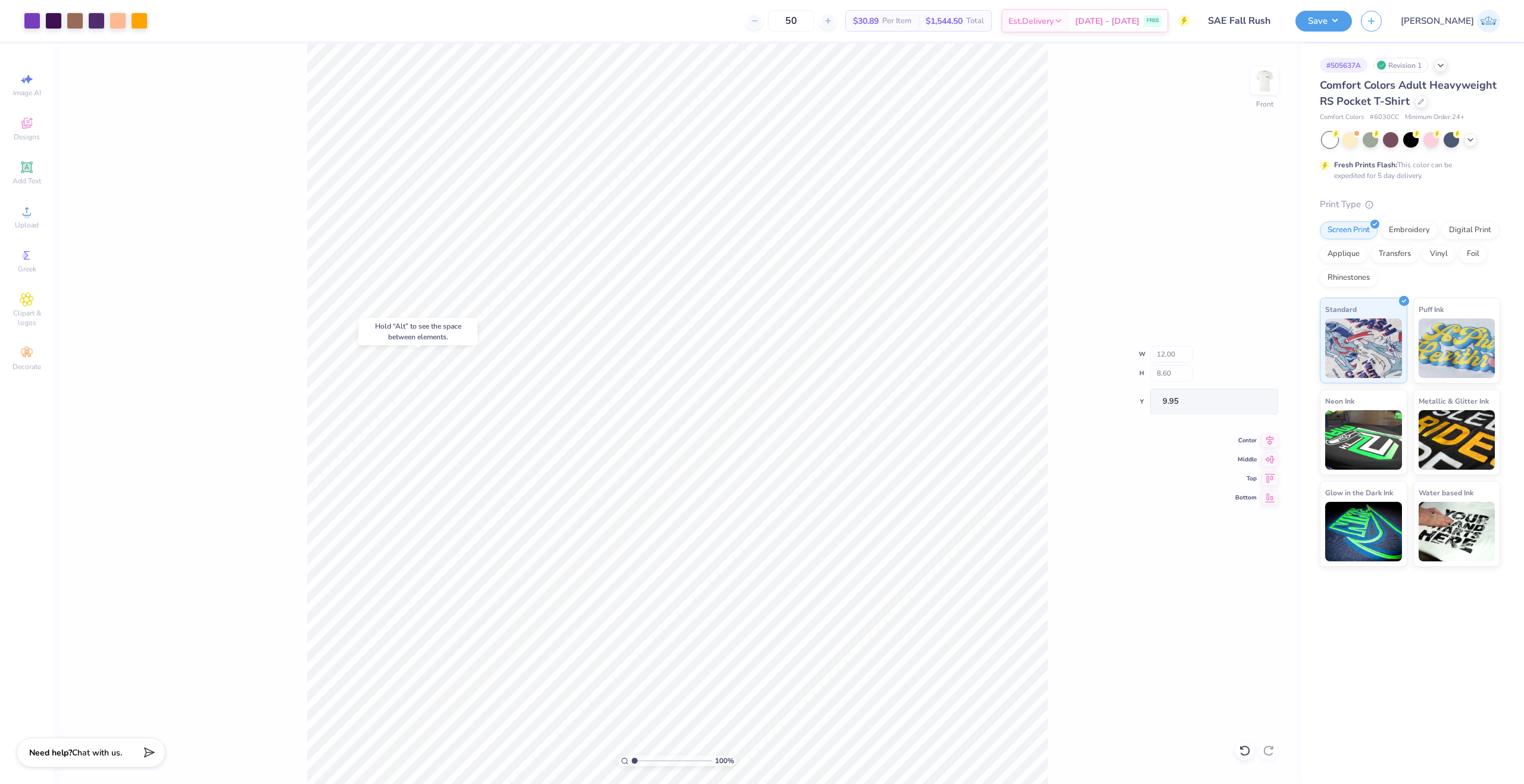
type input "11.84"
click at [445, 327] on body "Art colors 50 $30.89 Per Item $1,544.50 Total Est. Delivery [DATE] - [DATE] FRE…" at bounding box center [762, 392] width 1524 height 784
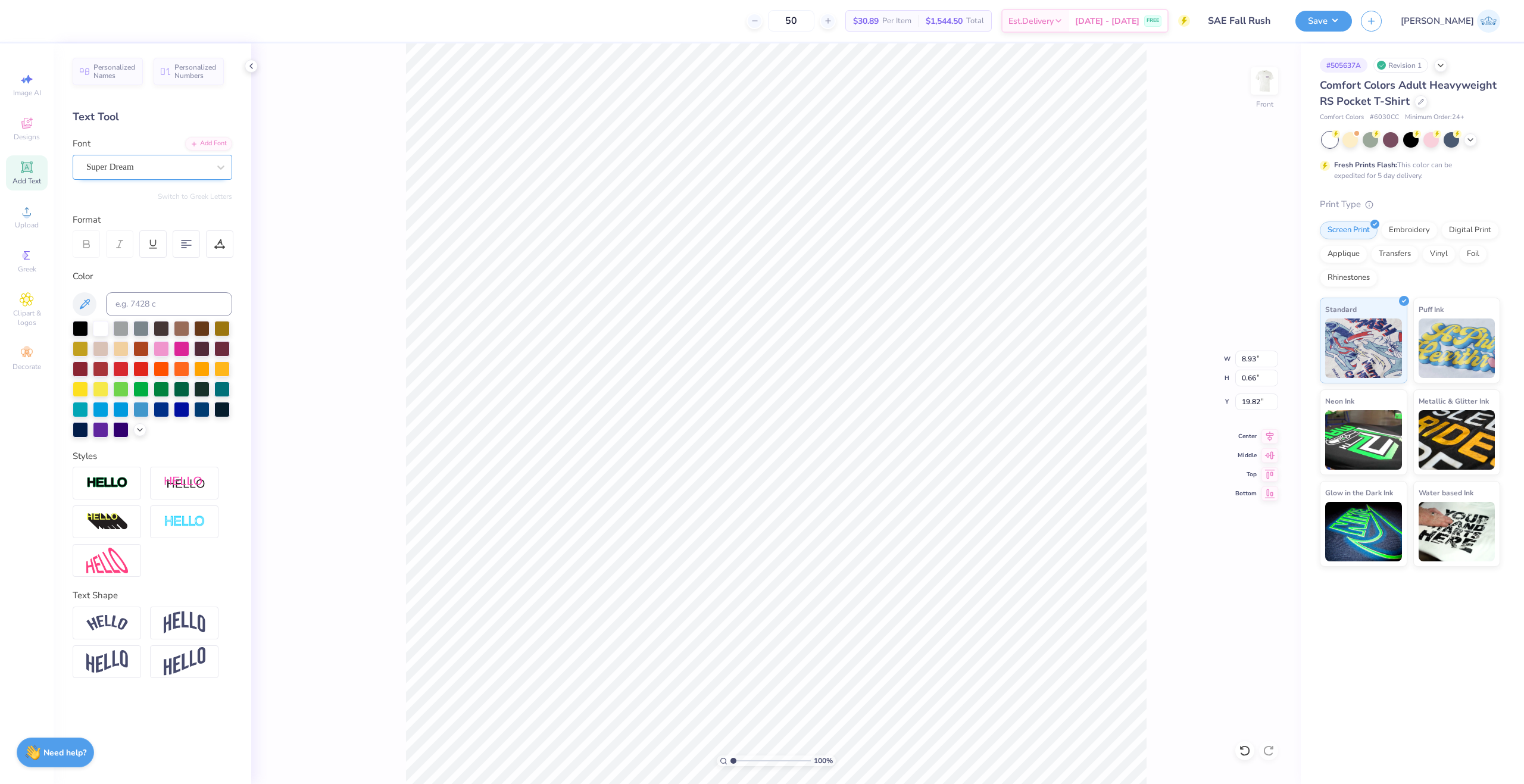
click at [143, 179] on div "Super Dream" at bounding box center [152, 167] width 159 height 25
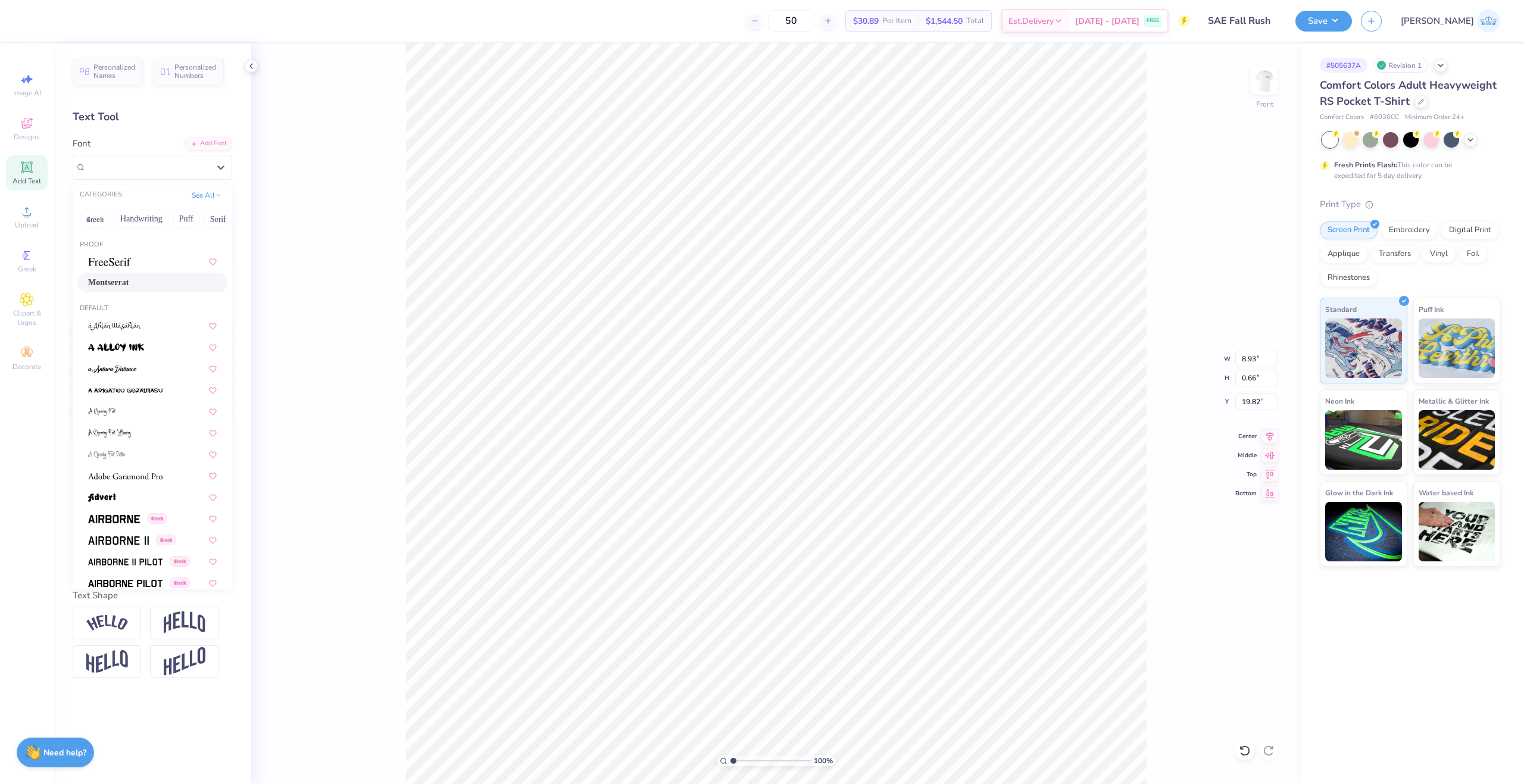
click at [143, 284] on div "Montserrat" at bounding box center [152, 282] width 128 height 12
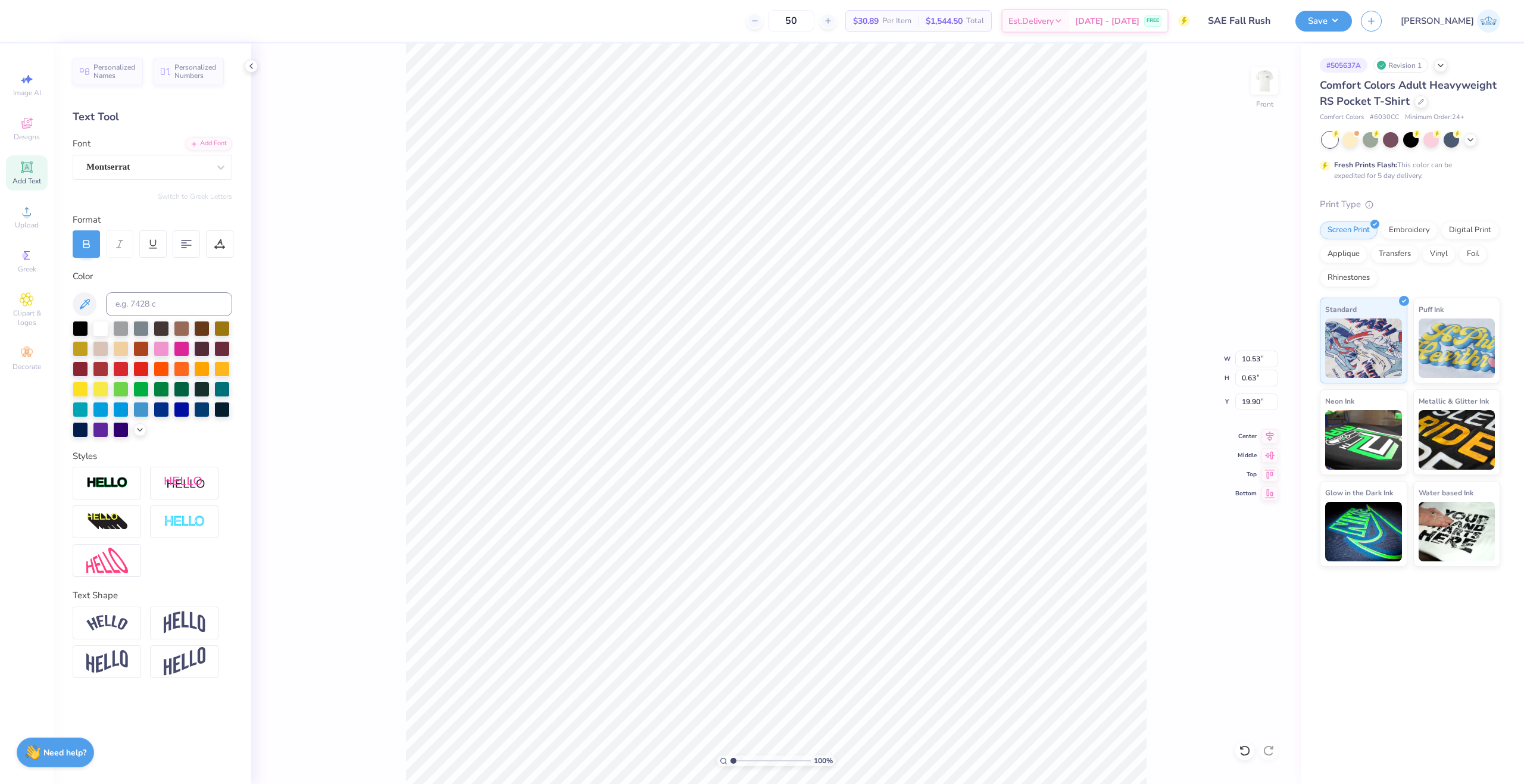
type input "10.53"
type input "0.63"
type input "19.90"
click at [122, 174] on div at bounding box center [148, 167] width 123 height 16
click at [1251, 352] on input "10.53" at bounding box center [1257, 359] width 43 height 16
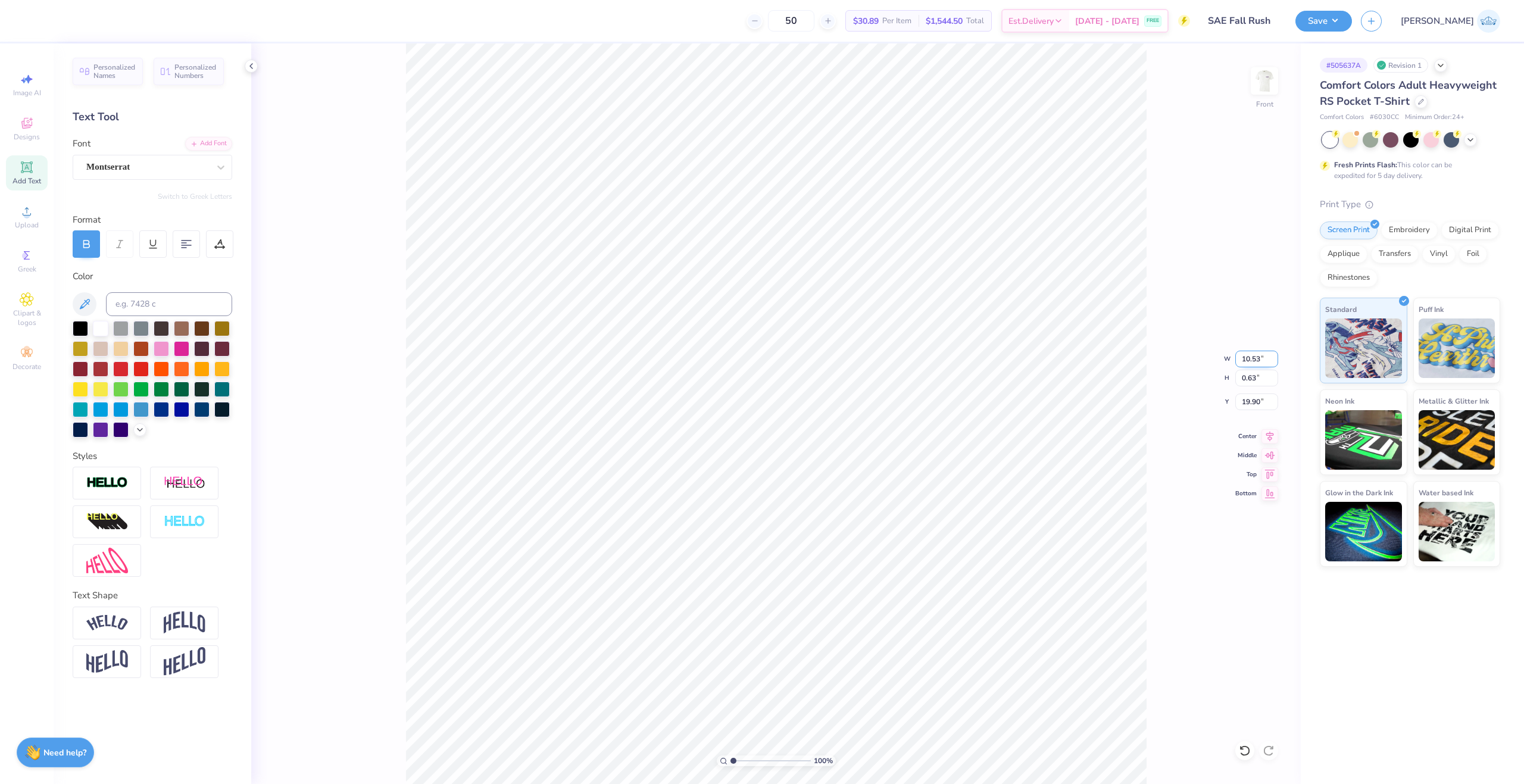
click at [1251, 352] on input "10.53" at bounding box center [1257, 359] width 43 height 16
type input "12.00"
type input "0.71"
type input "19.85"
click at [1262, 435] on icon at bounding box center [1270, 434] width 16 height 14
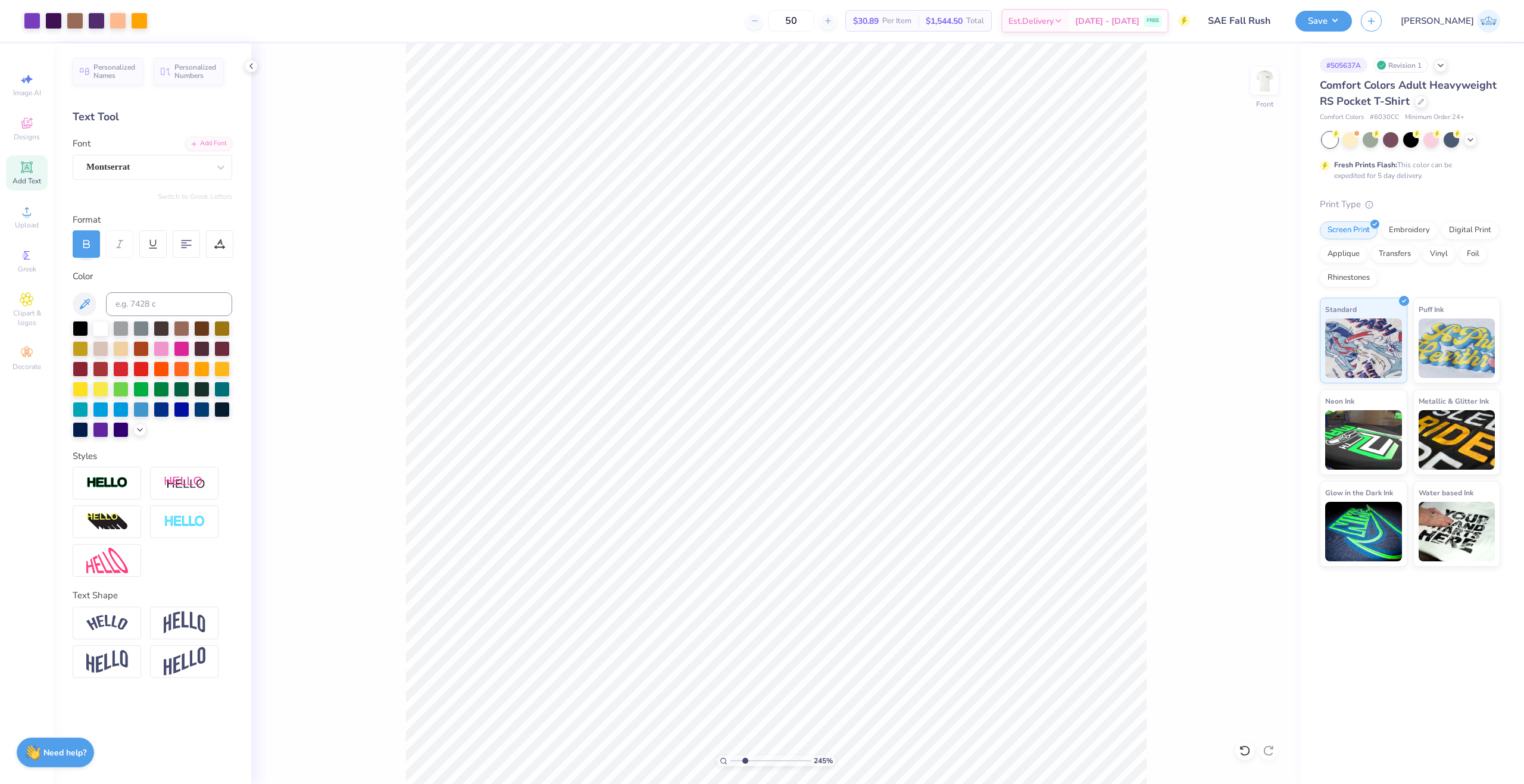
type input "1"
drag, startPoint x: 736, startPoint y: 764, endPoint x: 542, endPoint y: 769, distance: 194.1
click at [730, 766] on input "range" at bounding box center [770, 760] width 80 height 11
click at [1247, 401] on input "11.84" at bounding box center [1257, 401] width 43 height 16
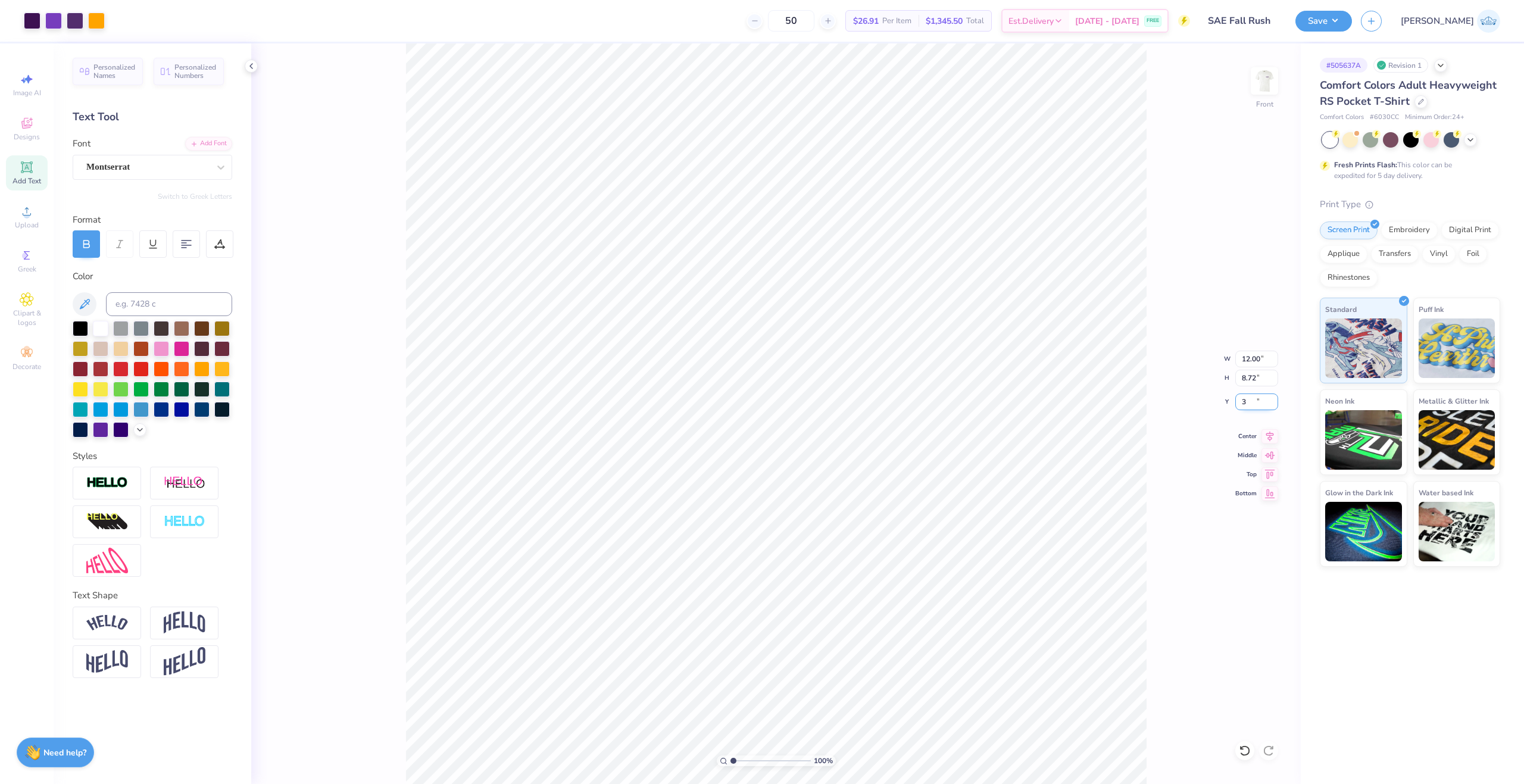
type input "3.00"
click at [743, 765] on input "range" at bounding box center [770, 760] width 80 height 11
drag, startPoint x: 786, startPoint y: 763, endPoint x: 656, endPoint y: 784, distance: 131.7
type input "1"
click at [730, 766] on input "range" at bounding box center [770, 760] width 80 height 11
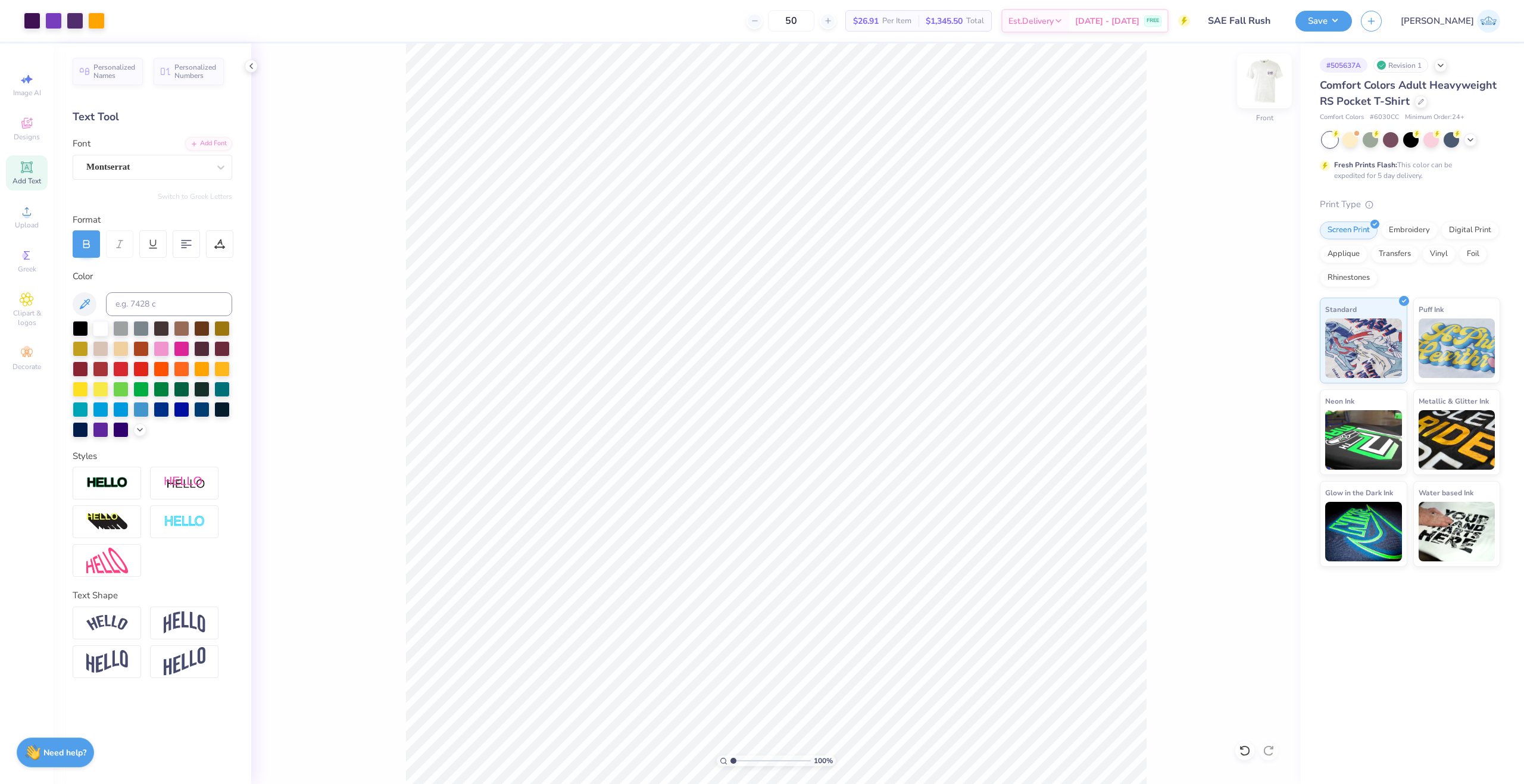
click at [1263, 74] on img at bounding box center [1264, 81] width 47 height 47
type textarea "FALL RUSH 25'"
click at [1239, 361] on input "3.50" at bounding box center [1246, 360] width 43 height 16
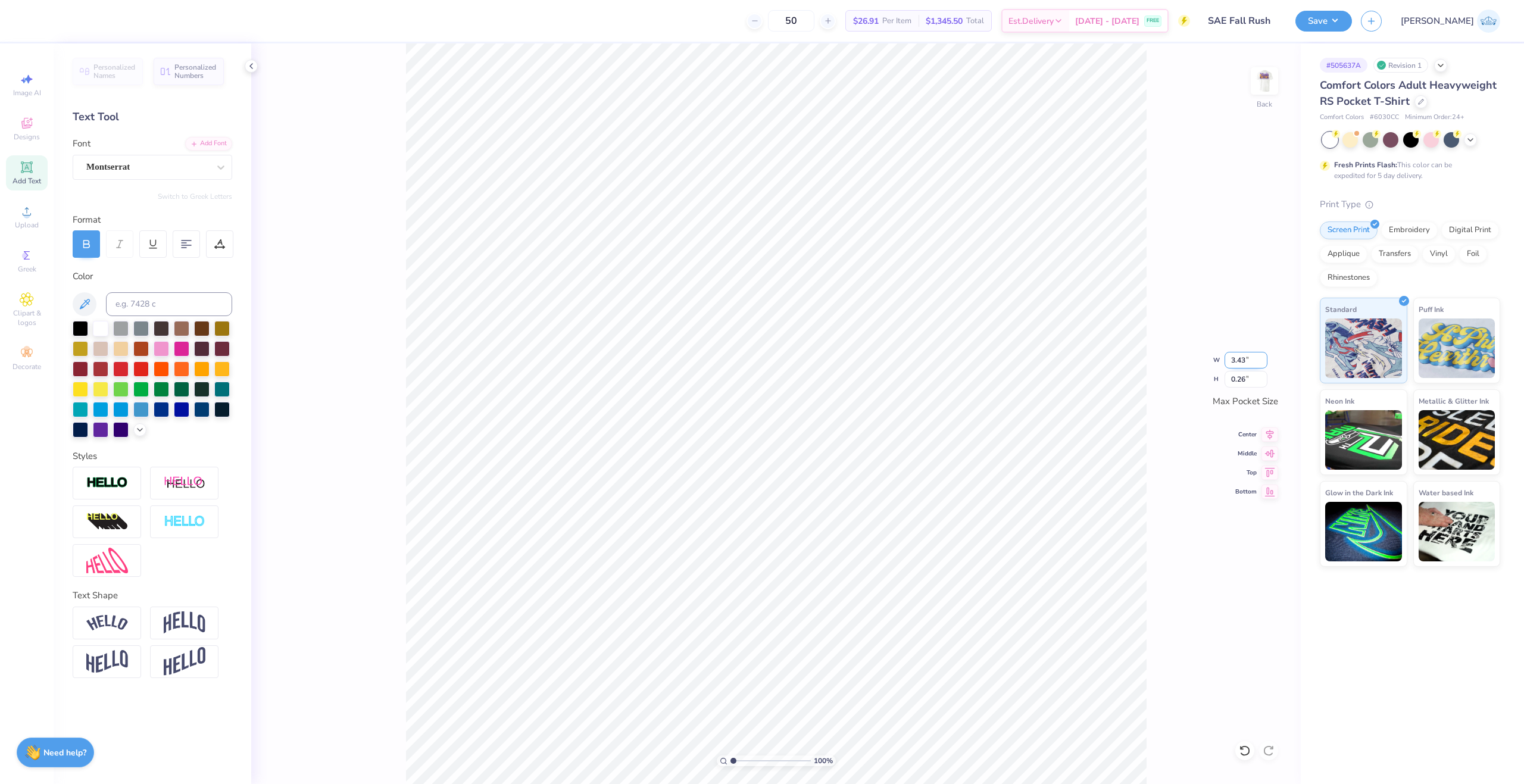
click at [1246, 360] on input "3.43" at bounding box center [1246, 360] width 43 height 16
type input "3.50"
click at [1260, 423] on div "100 % Back W 3.50 3.50 " H 1.74 1.74 " Max Pocket Size Center Middle Top Bottom" at bounding box center [776, 414] width 1050 height 741
click at [1271, 432] on icon at bounding box center [1270, 432] width 16 height 14
click at [1266, 455] on icon at bounding box center [1270, 451] width 16 height 14
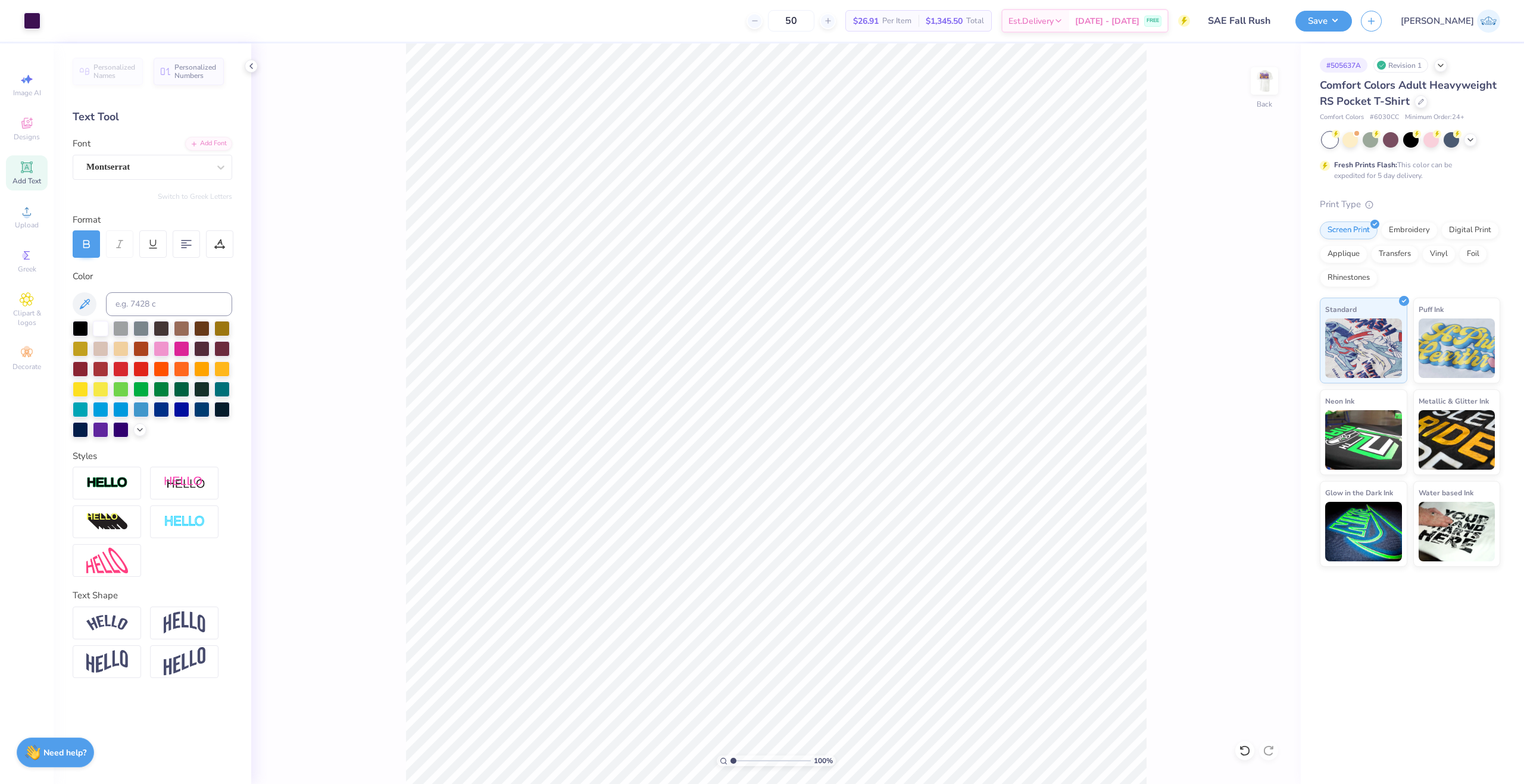
click at [1408, 32] on div "Save JA" at bounding box center [1410, 20] width 229 height 42
click at [1352, 29] on button "Save" at bounding box center [1323, 19] width 56 height 20
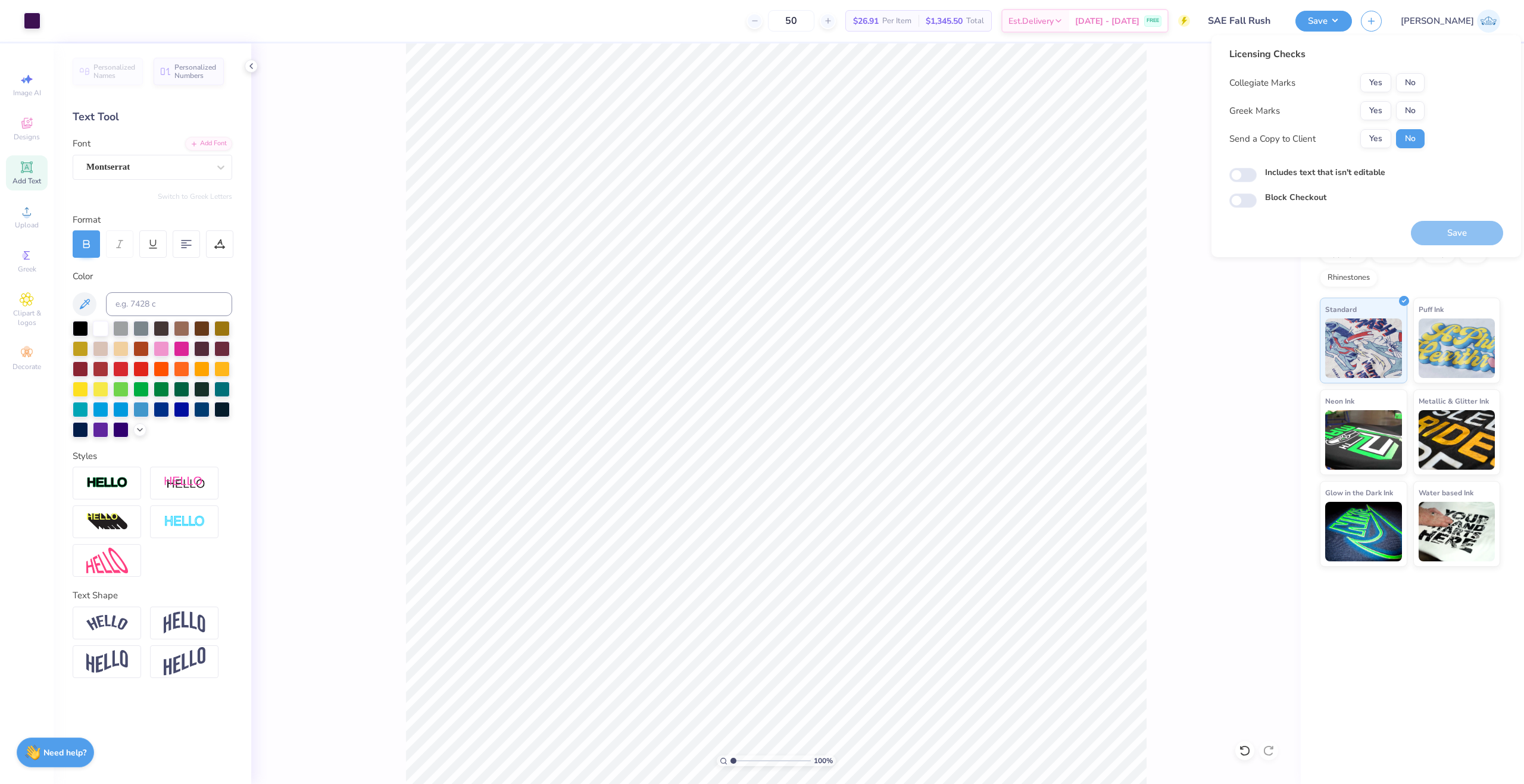
click at [1414, 93] on div "Collegiate Marks Yes No Greek Marks Yes No Send a Copy to Client Yes No" at bounding box center [1327, 111] width 195 height 75
click at [1389, 108] on button "Yes" at bounding box center [1376, 110] width 31 height 19
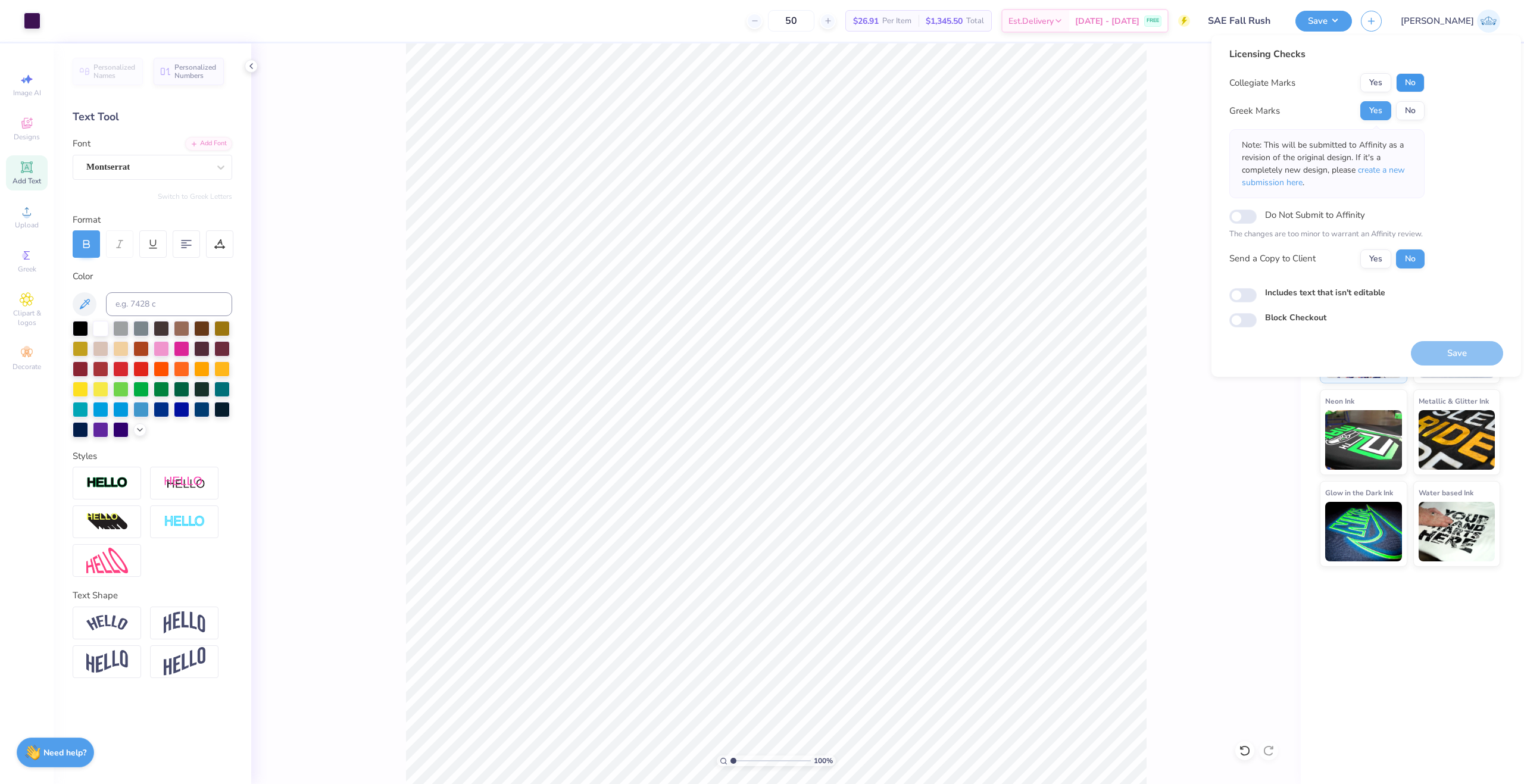
click at [1404, 87] on button "No" at bounding box center [1410, 83] width 29 height 19
click at [1378, 251] on button "Yes" at bounding box center [1376, 258] width 31 height 19
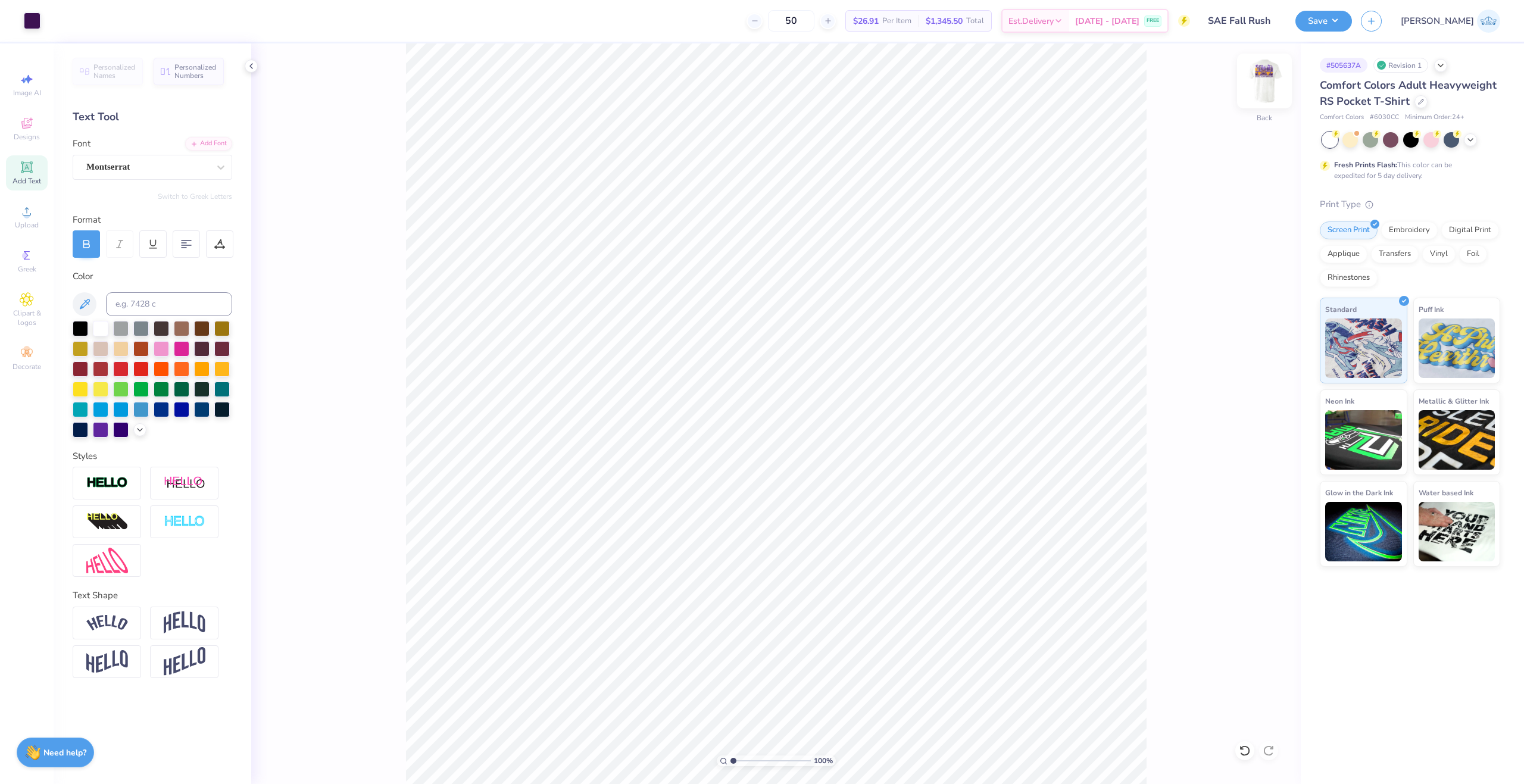
click at [1253, 90] on img at bounding box center [1264, 81] width 47 height 47
click at [744, 760] on input "range" at bounding box center [770, 760] width 80 height 11
drag, startPoint x: 756, startPoint y: 759, endPoint x: 669, endPoint y: 755, distance: 87.1
type input "1"
click at [730, 755] on input "range" at bounding box center [770, 760] width 80 height 11
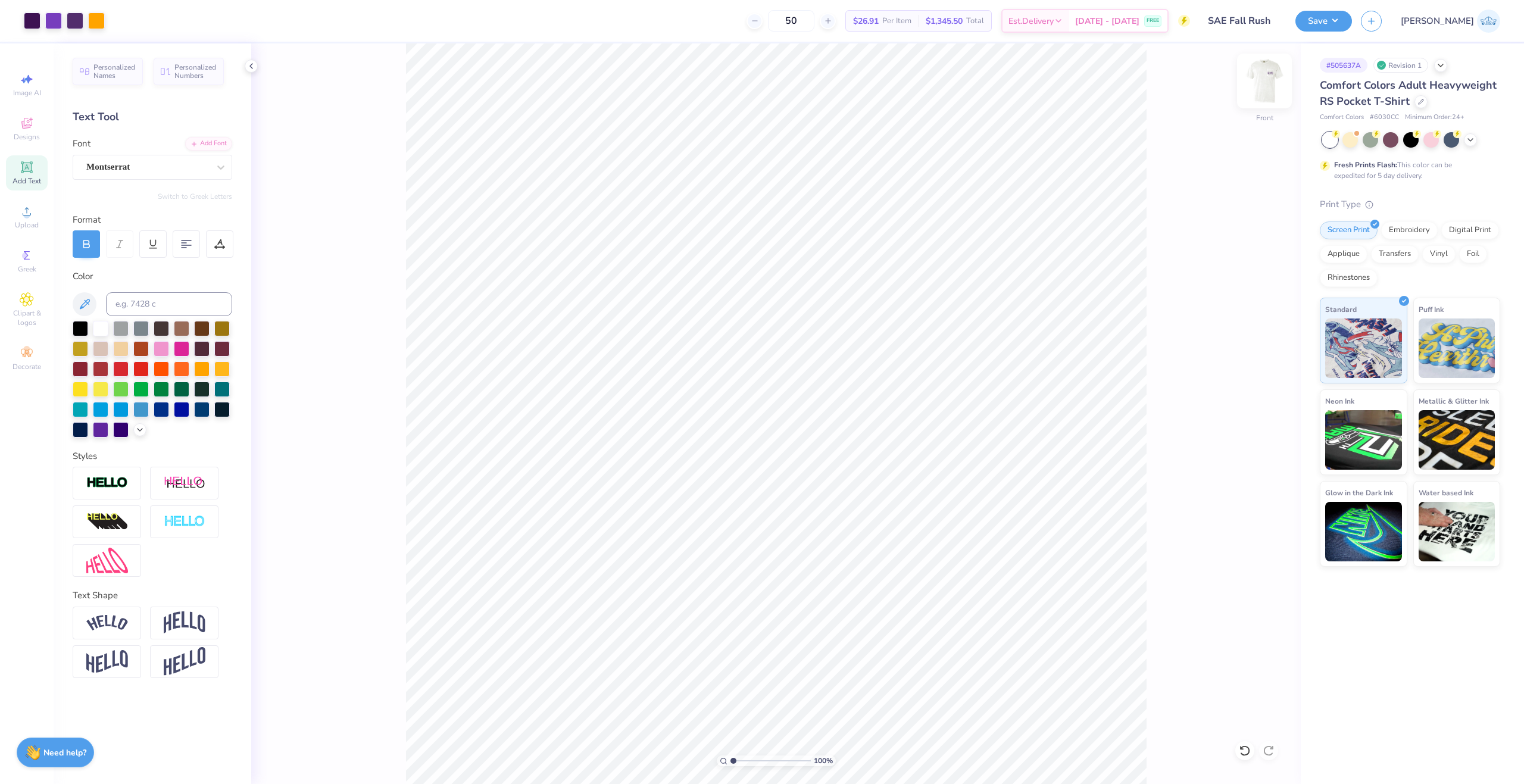
click at [1263, 87] on img at bounding box center [1264, 81] width 47 height 47
click at [1271, 76] on img at bounding box center [1264, 81] width 47 height 47
click at [1149, 186] on div "100 % Front" at bounding box center [776, 414] width 1050 height 741
drag, startPoint x: 1401, startPoint y: 14, endPoint x: 1399, endPoint y: 24, distance: 10.2
click at [1352, 14] on button "Save" at bounding box center [1323, 19] width 56 height 20
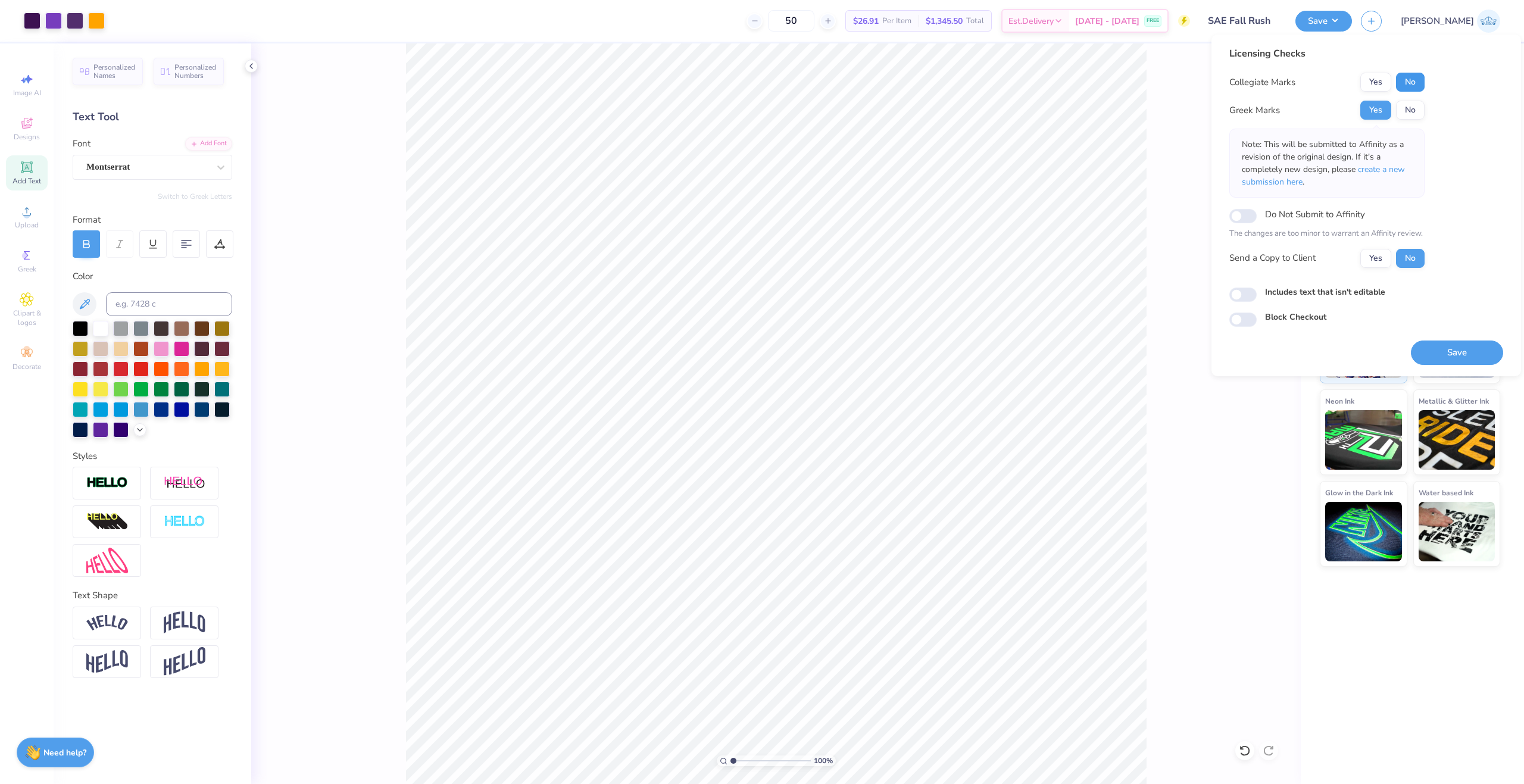
click at [1397, 83] on button "No" at bounding box center [1410, 82] width 29 height 19
click at [1381, 106] on button "Yes" at bounding box center [1376, 110] width 31 height 19
click at [1377, 255] on button "Yes" at bounding box center [1376, 258] width 31 height 19
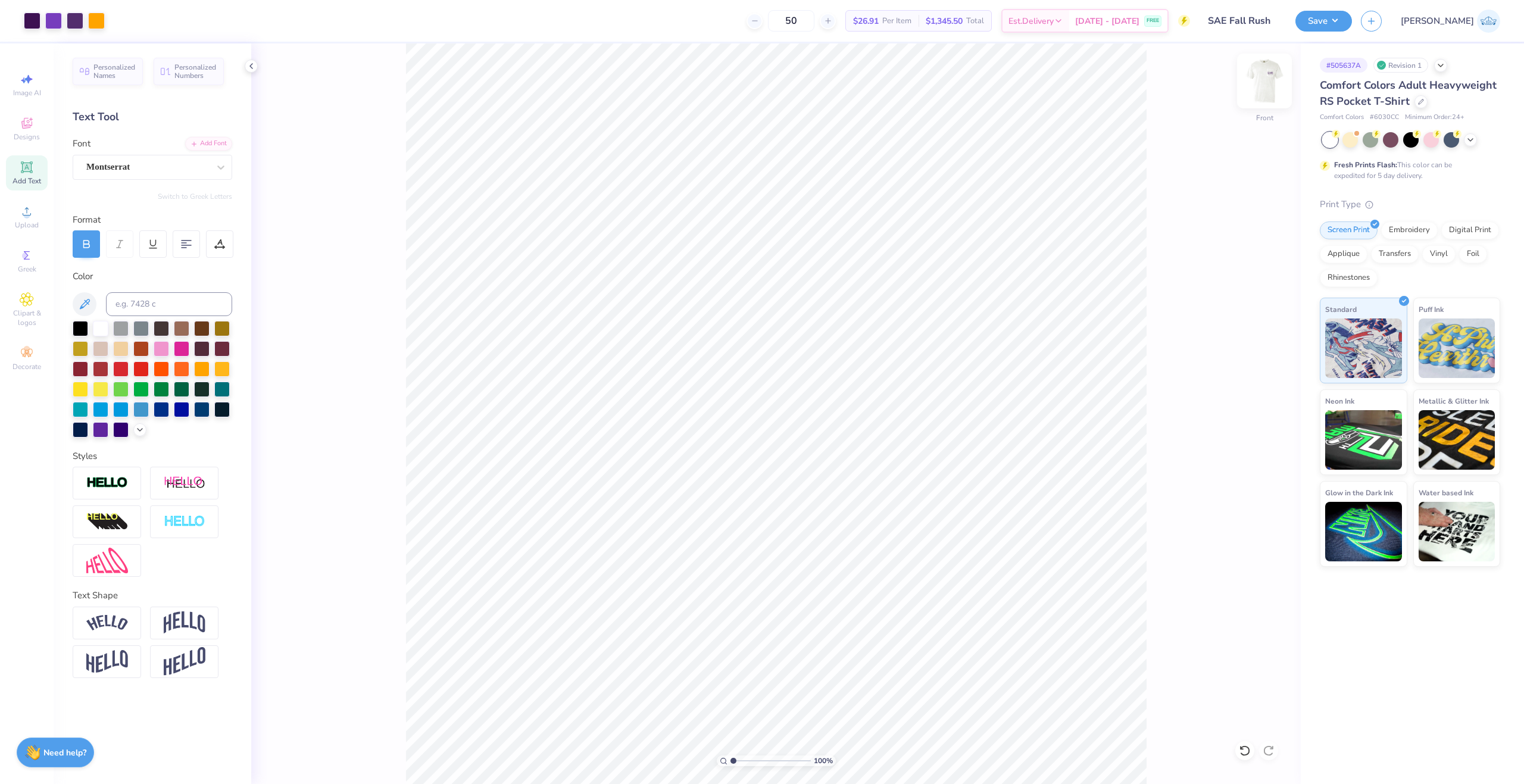
click at [1262, 87] on img at bounding box center [1264, 81] width 47 height 47
click at [1352, 27] on button "Save" at bounding box center [1323, 19] width 56 height 20
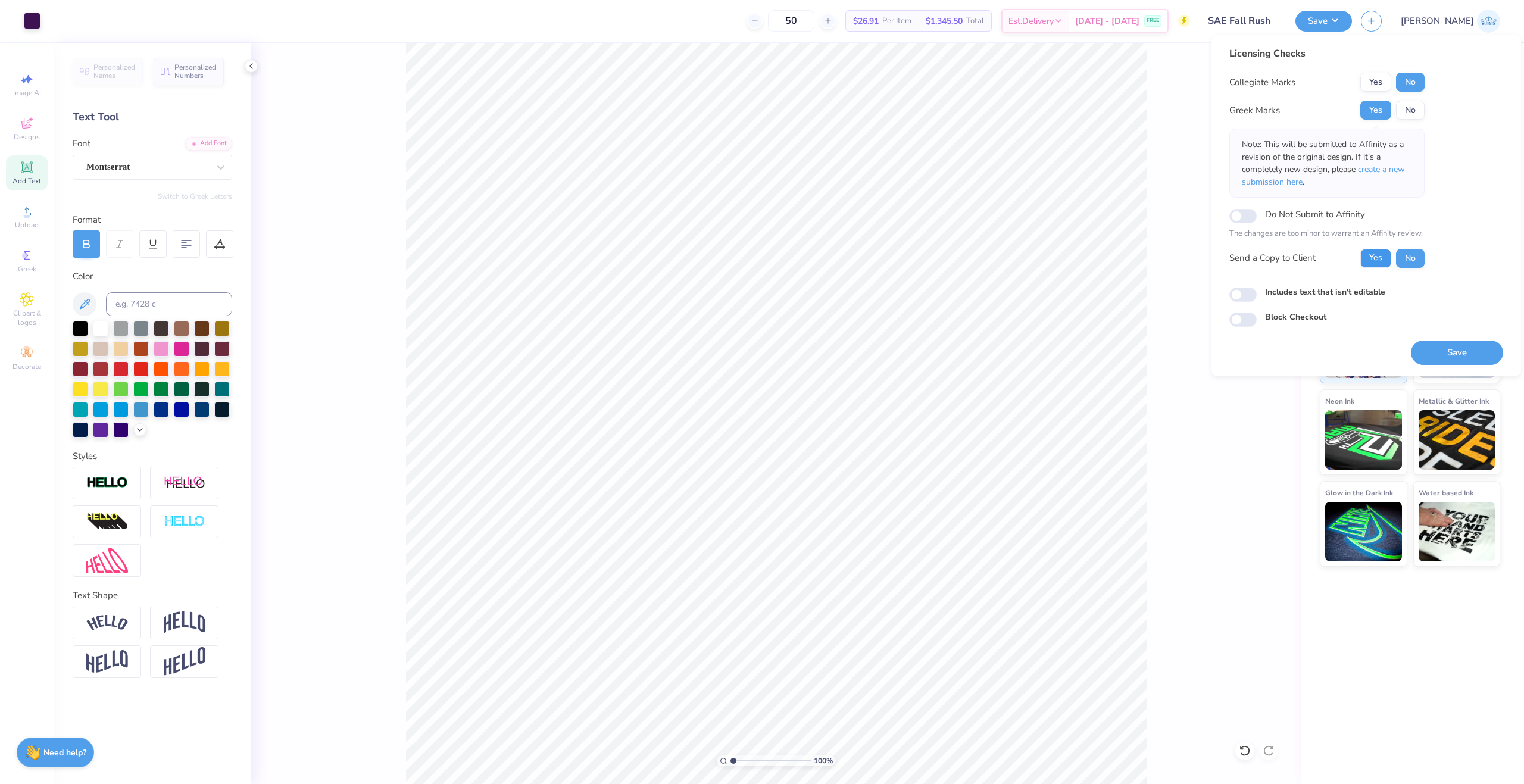
click at [1382, 254] on button "Yes" at bounding box center [1376, 258] width 31 height 19
click at [1423, 340] on button "Save" at bounding box center [1457, 352] width 92 height 25
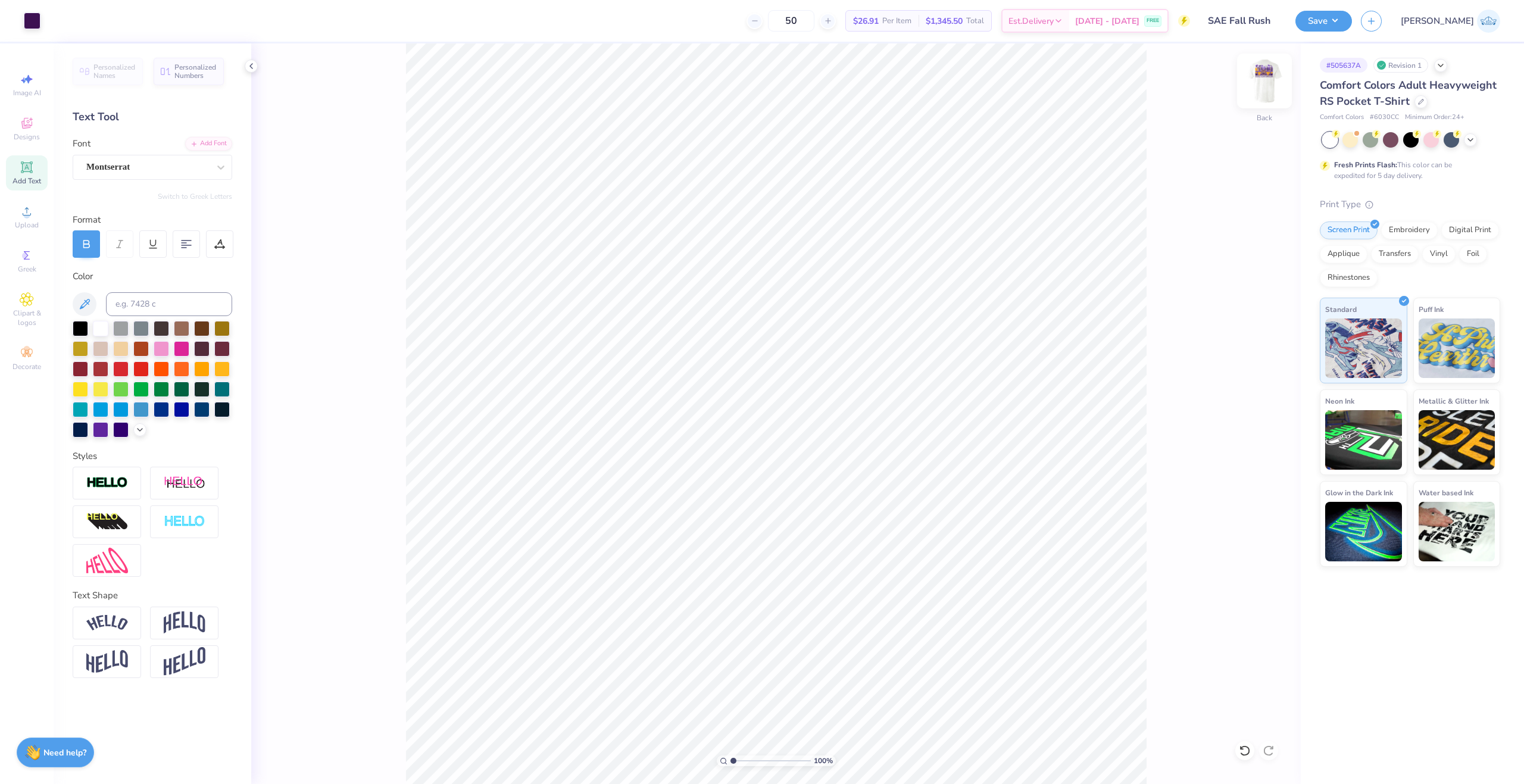
click at [1263, 82] on img at bounding box center [1264, 81] width 47 height 47
click at [1352, 26] on button "Save" at bounding box center [1323, 19] width 56 height 20
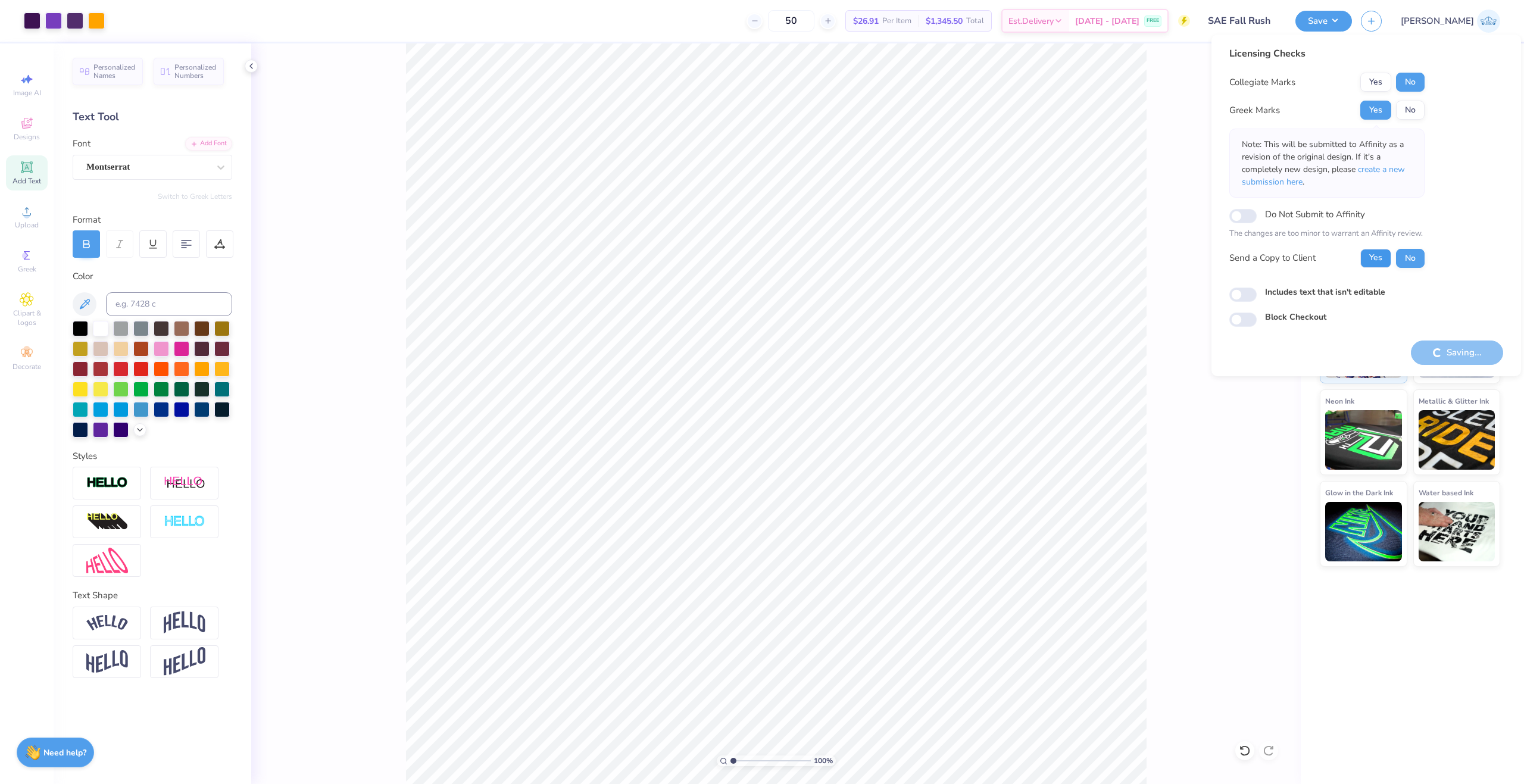
click at [1383, 266] on button "Yes" at bounding box center [1376, 258] width 31 height 19
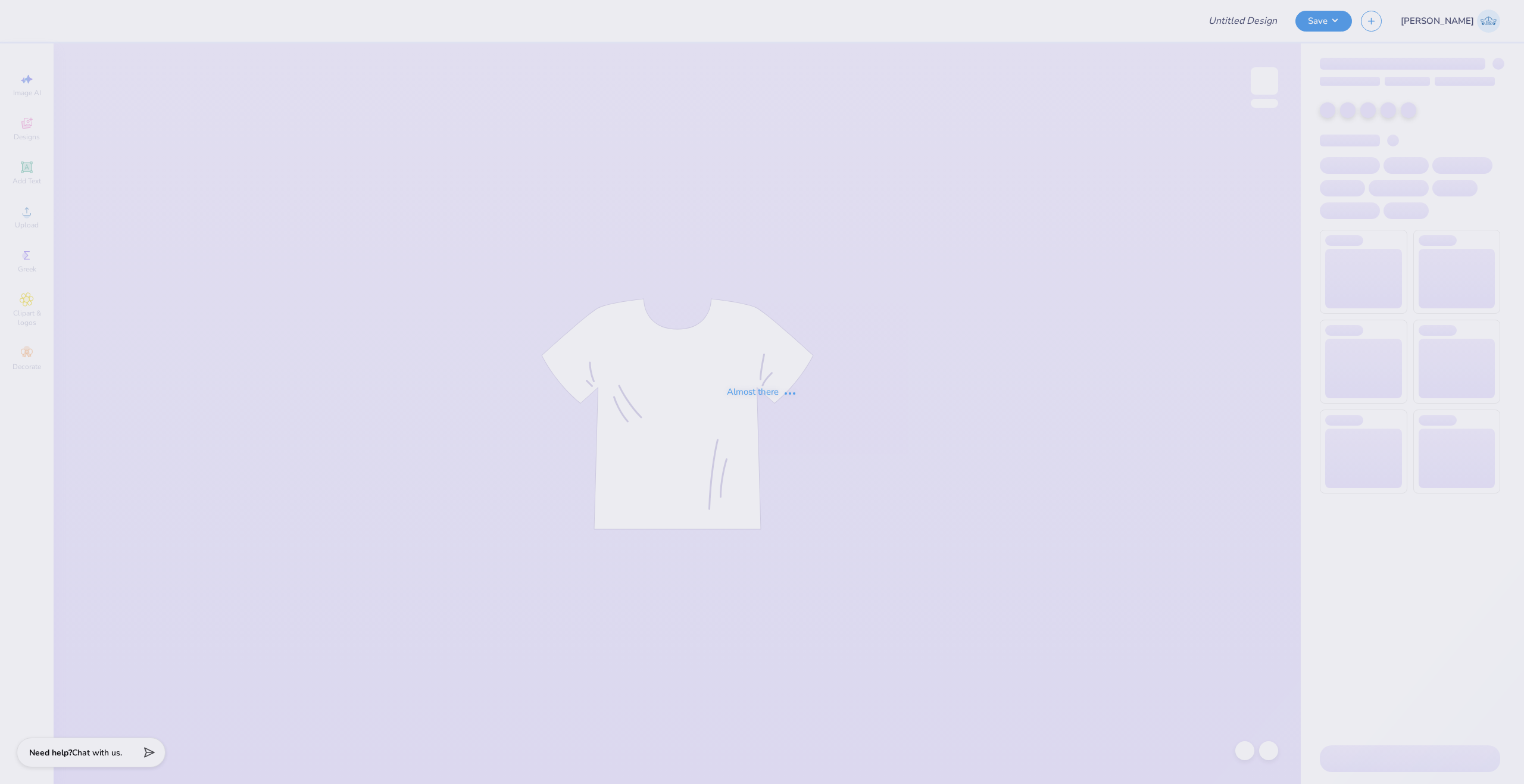
type input "Pharmacy totes"
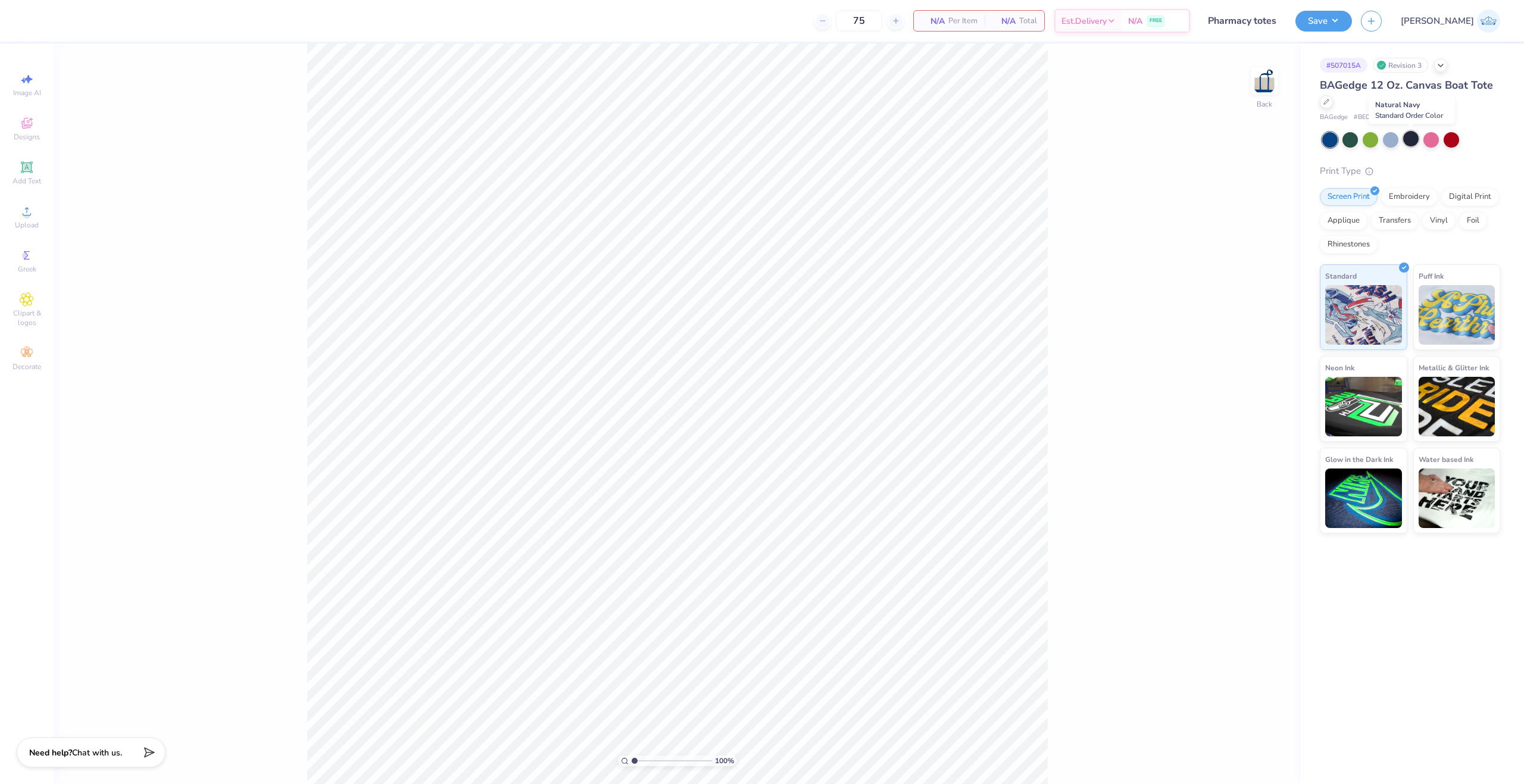
click at [1405, 141] on div at bounding box center [1410, 138] width 16 height 16
click at [1418, 141] on div at bounding box center [1410, 138] width 16 height 16
click at [123, 567] on div "100 % Back" at bounding box center [677, 414] width 1247 height 741
